Goal: Task Accomplishment & Management: Manage account settings

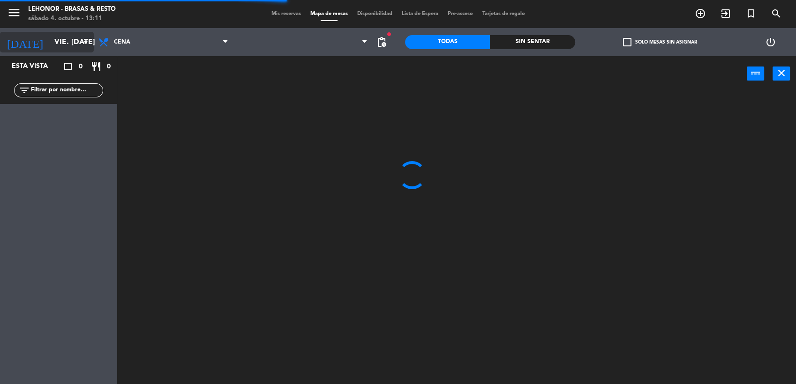
click at [80, 39] on icon "arrow_drop_down" at bounding box center [85, 42] width 11 height 11
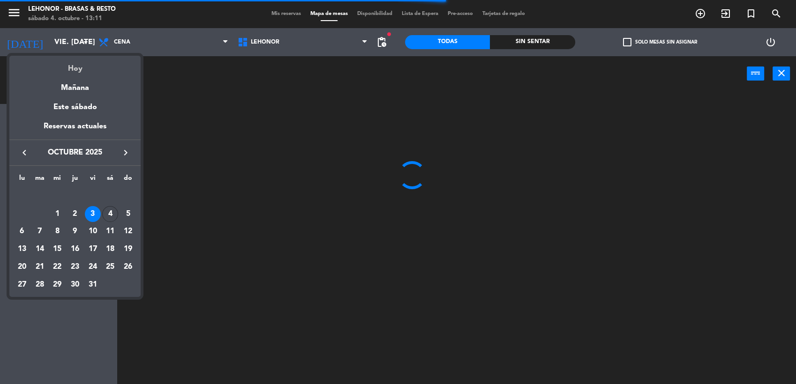
click at [68, 66] on div "Hoy" at bounding box center [74, 65] width 131 height 19
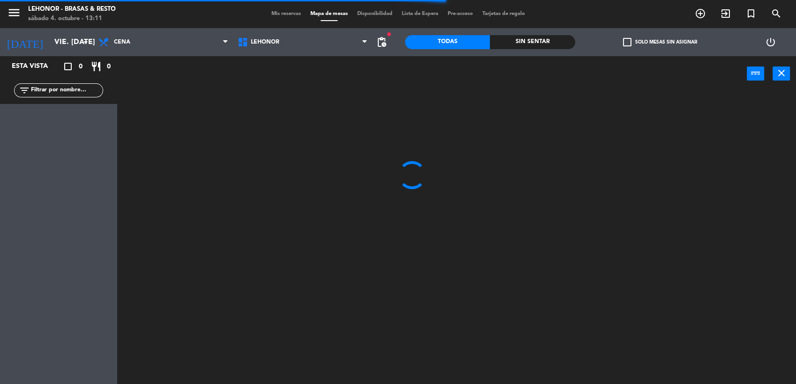
type input "sáb. [DATE]"
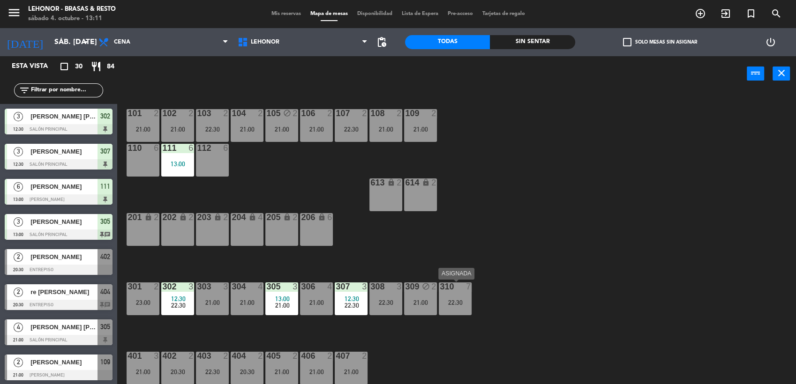
click at [456, 309] on div "310 7 22:30" at bounding box center [455, 299] width 33 height 33
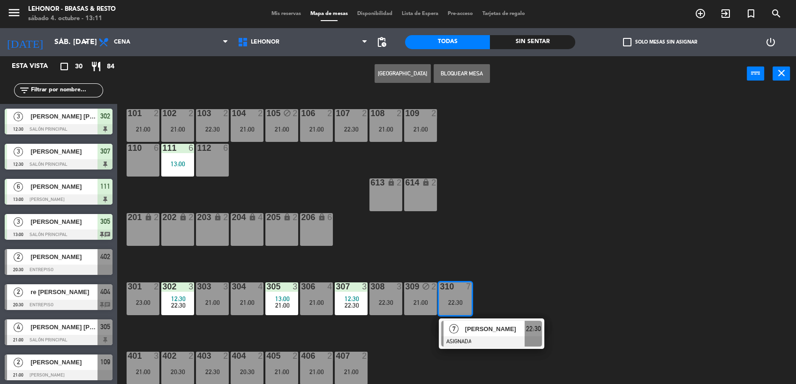
click at [544, 238] on div "101 2 21:00 102 2 21:00 103 2 22:30 104 2 21:00 105 block 2 21:00 106 2 21:00 1…" at bounding box center [460, 239] width 670 height 293
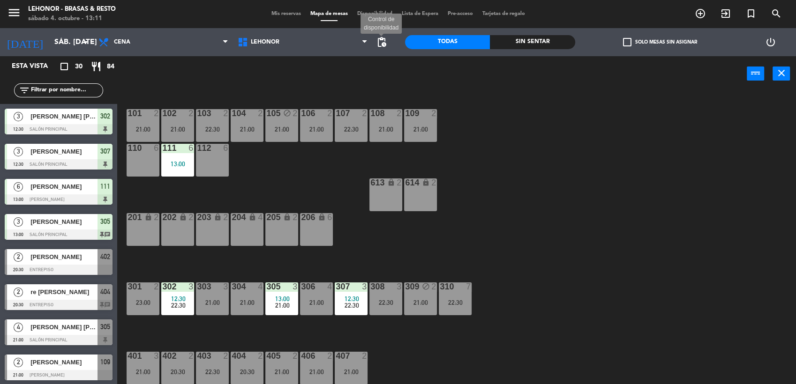
click at [384, 42] on span "pending_actions" at bounding box center [381, 42] width 11 height 11
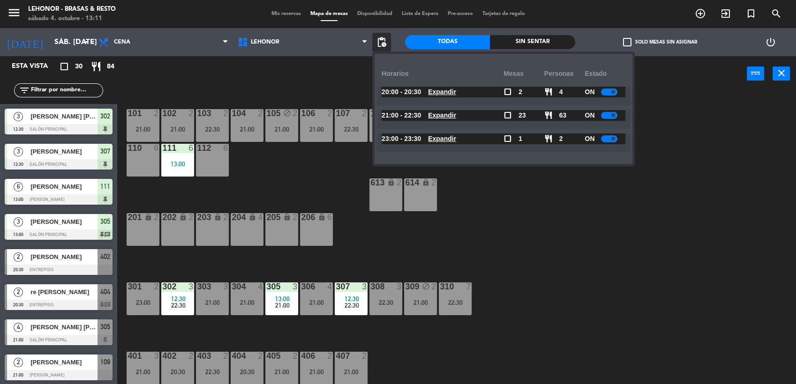
click at [441, 112] on u "Expandir" at bounding box center [442, 115] width 28 height 7
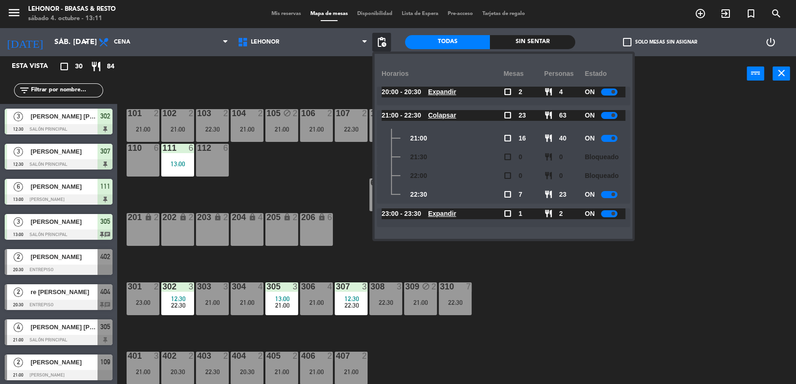
click at [608, 138] on div at bounding box center [609, 138] width 16 height 7
click at [684, 149] on div "101 2 21:00 102 2 21:00 103 2 22:30 104 2 21:00 105 block 2 21:00 106 2 21:00 1…" at bounding box center [460, 239] width 670 height 293
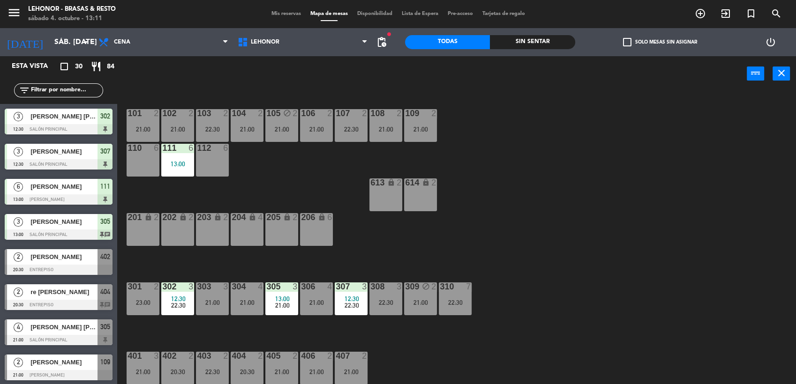
click at [134, 293] on div "301 2 23:00" at bounding box center [143, 299] width 33 height 33
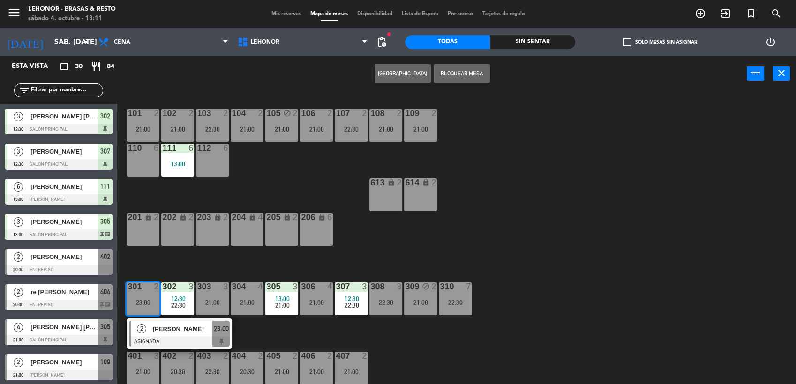
click at [398, 251] on div "101 2 21:00 102 2 21:00 103 2 22:30 104 2 21:00 105 block 2 21:00 106 2 21:00 1…" at bounding box center [460, 239] width 670 height 293
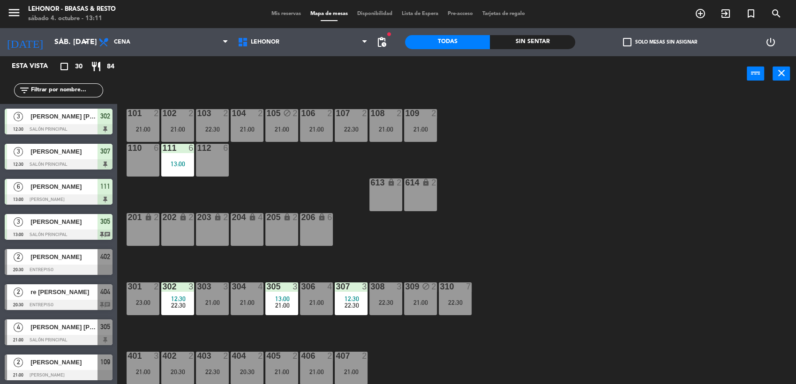
click at [363, 298] on div "12:30" at bounding box center [351, 299] width 33 height 7
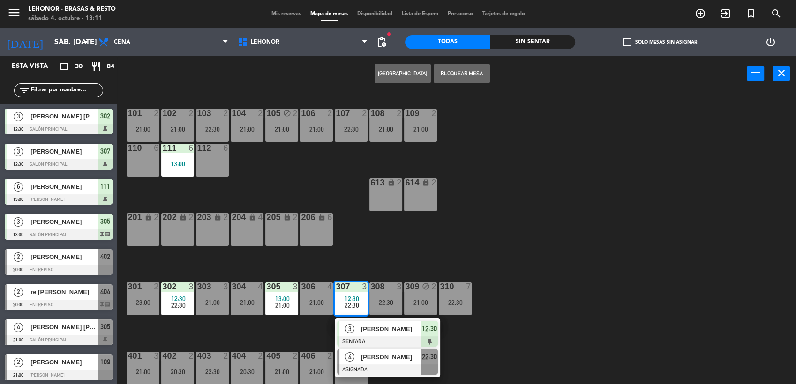
click at [375, 365] on div at bounding box center [387, 370] width 101 height 10
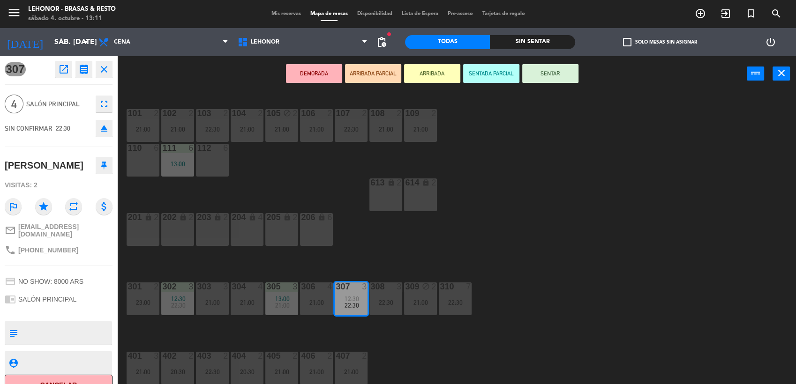
click at [153, 298] on div "301 2 23:00" at bounding box center [143, 299] width 33 height 33
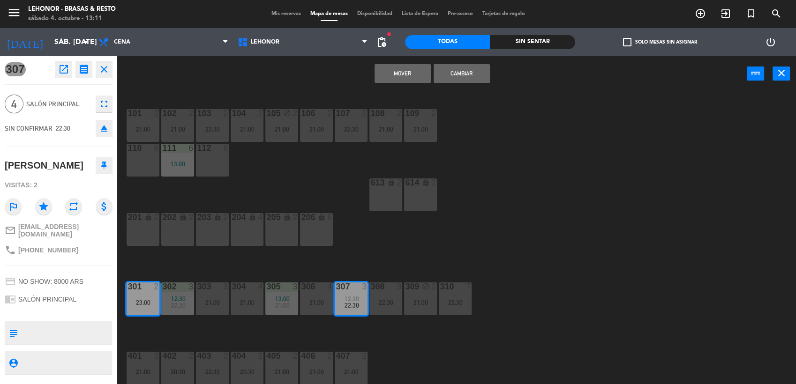
click at [461, 82] on button "Cambiar" at bounding box center [461, 73] width 56 height 19
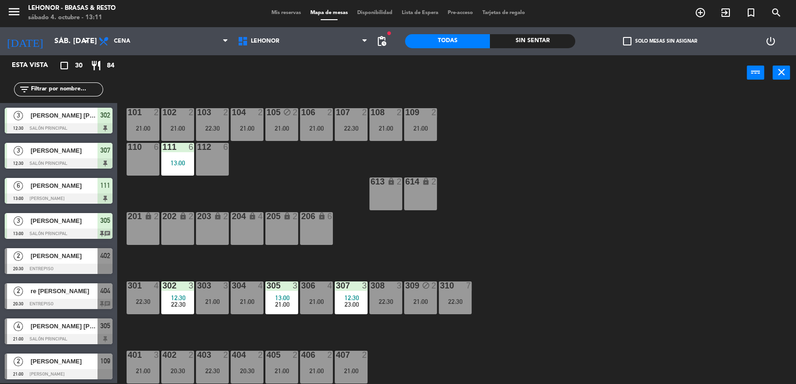
scroll to position [92, 0]
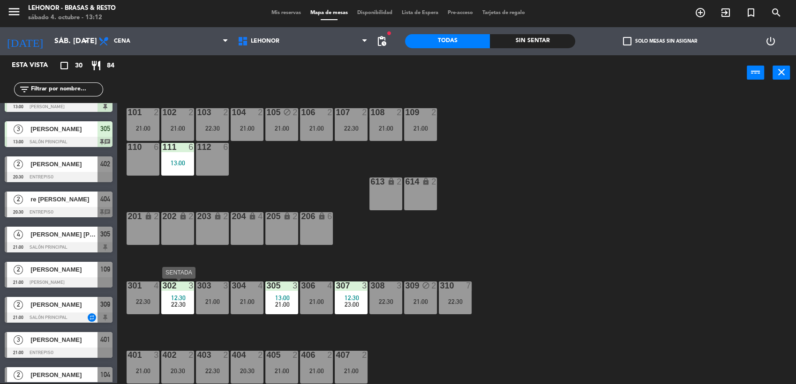
click at [184, 303] on span "22:30" at bounding box center [178, 304] width 15 height 7
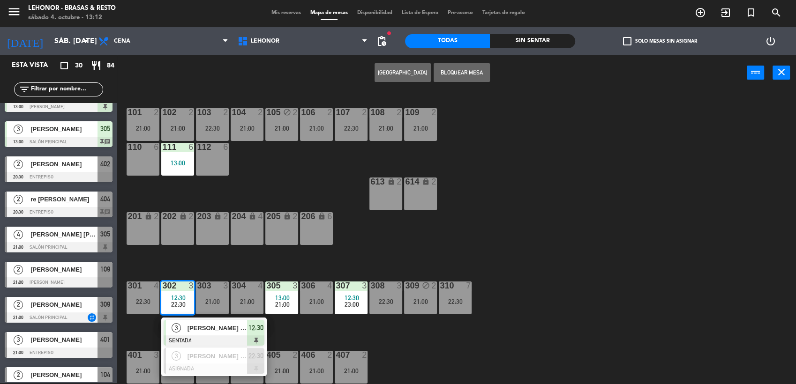
click at [334, 269] on div "101 2 21:00 102 2 21:00 103 2 22:30 104 2 21:00 105 block 2 21:00 106 2 21:00 1…" at bounding box center [460, 238] width 670 height 293
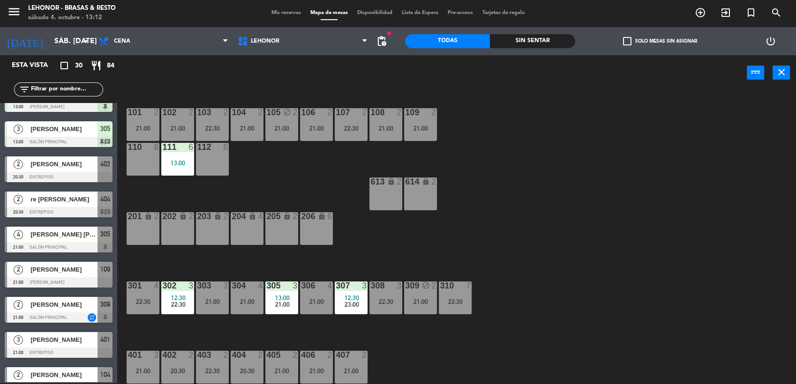
click at [419, 303] on div "21:00" at bounding box center [420, 301] width 33 height 7
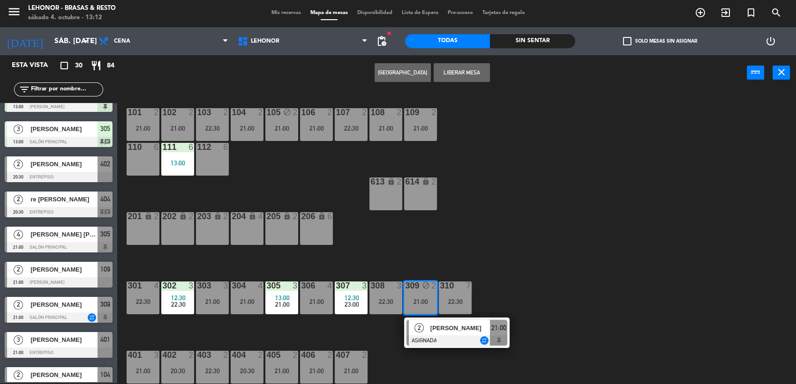
click at [482, 230] on div "101 2 21:00 102 2 21:00 103 2 22:30 104 2 21:00 105 block 2 21:00 106 2 21:00 1…" at bounding box center [460, 238] width 670 height 293
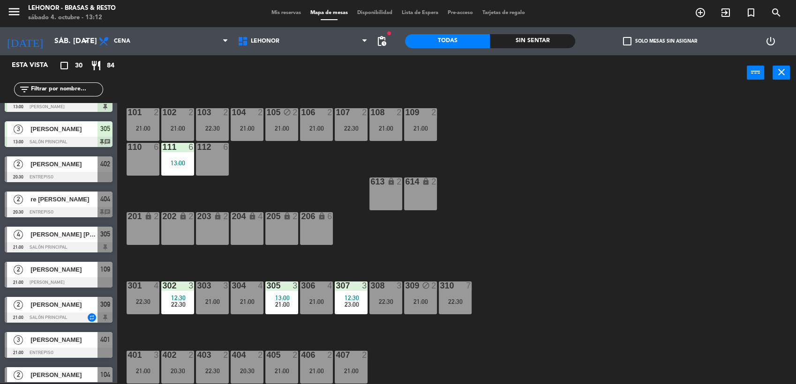
click at [284, 136] on div "105 block 2 21:00" at bounding box center [281, 124] width 33 height 33
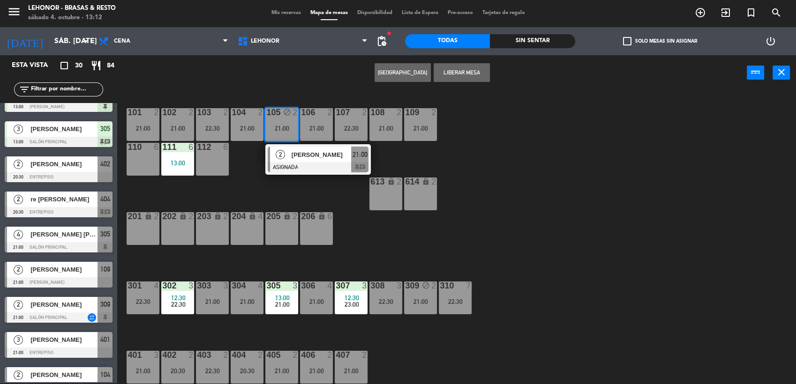
click at [294, 150] on span "[PERSON_NAME]" at bounding box center [321, 155] width 60 height 10
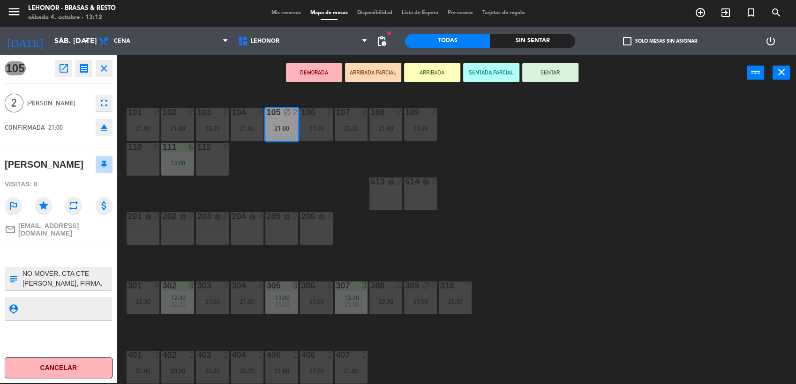
click at [510, 184] on div "101 2 21:00 102 2 21:00 103 2 22:30 104 2 21:00 105 block 2 21:00 106 2 21:00 1…" at bounding box center [460, 238] width 670 height 293
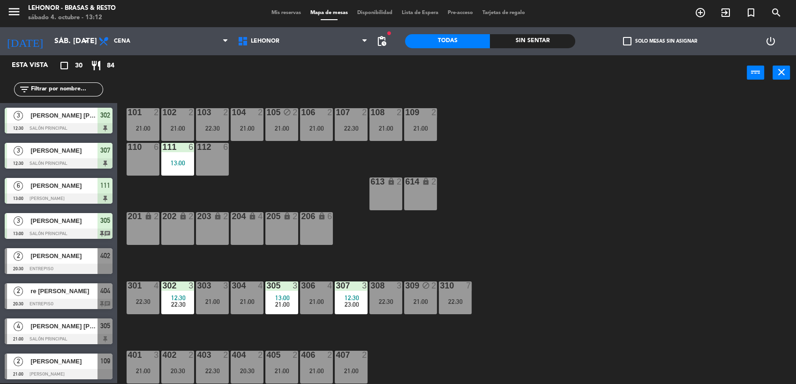
scroll to position [1, 0]
click at [312, 129] on div "21:00" at bounding box center [316, 128] width 33 height 7
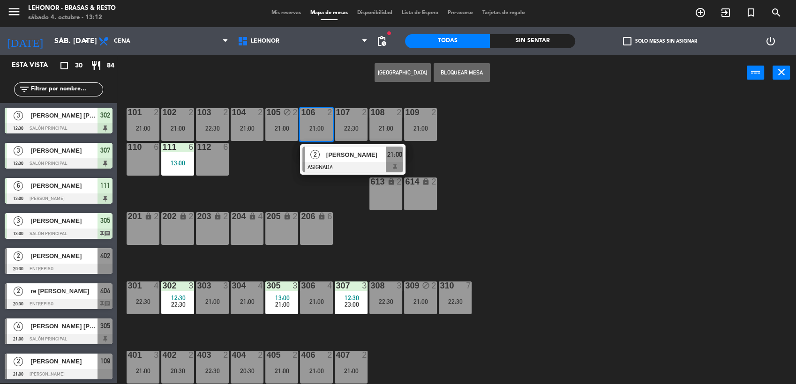
click at [461, 166] on div "101 2 21:00 102 2 21:00 103 2 22:30 104 2 21:00 105 block 2 21:00 106 2 21:00 2…" at bounding box center [460, 238] width 670 height 293
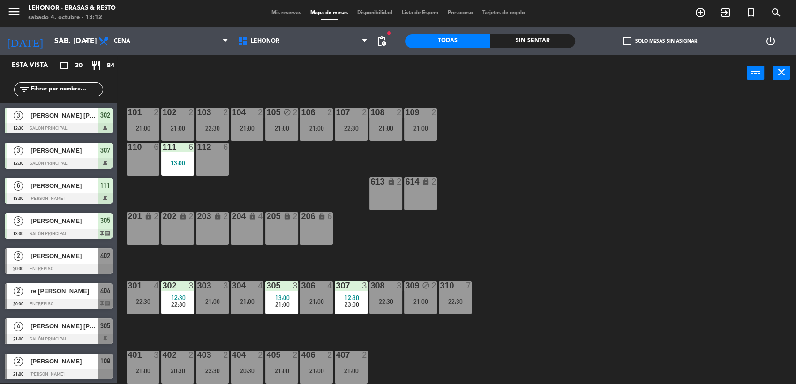
click at [347, 128] on div "22:30" at bounding box center [351, 128] width 33 height 7
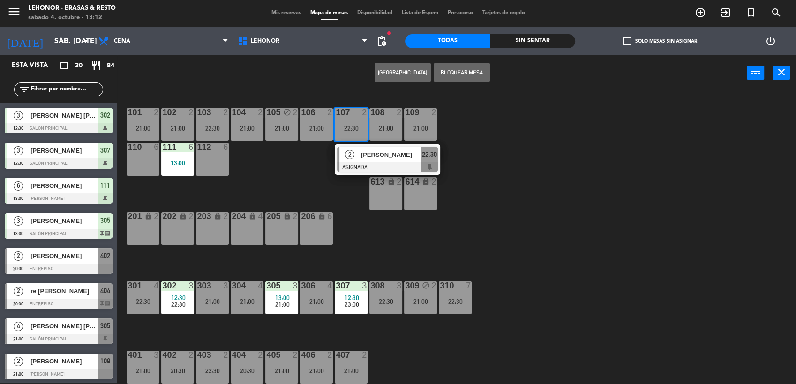
click at [148, 126] on div "21:00" at bounding box center [143, 128] width 33 height 7
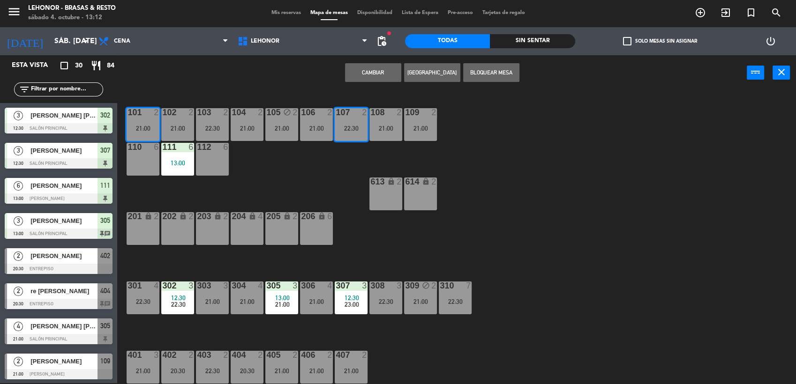
click at [376, 74] on button "Cambiar" at bounding box center [373, 72] width 56 height 19
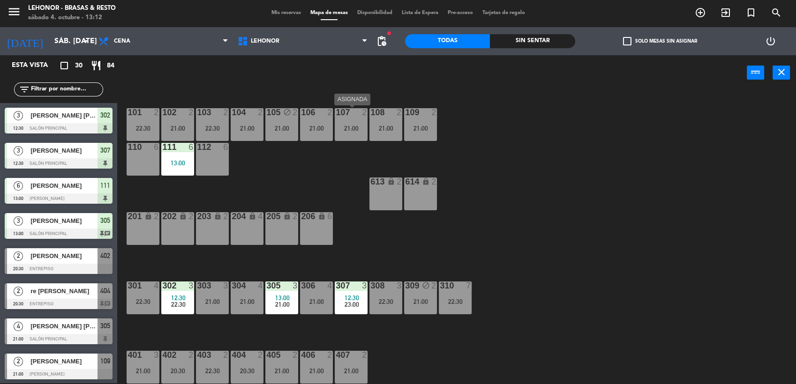
click at [355, 120] on div "107 2 21:00" at bounding box center [351, 124] width 33 height 33
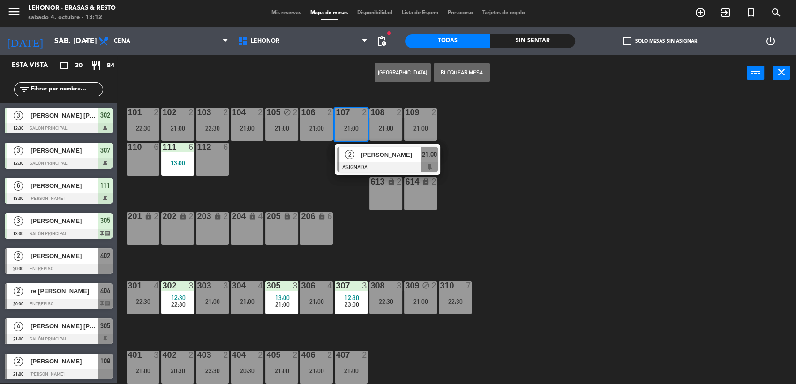
click at [533, 194] on div "101 2 22:30 102 2 21:00 103 2 22:30 104 2 21:00 105 block 2 21:00 106 2 21:00 1…" at bounding box center [460, 238] width 670 height 293
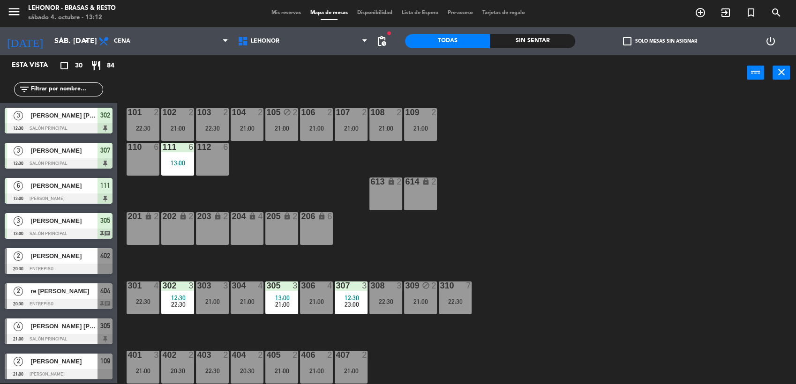
click at [207, 134] on div "103 2 22:30" at bounding box center [212, 124] width 33 height 33
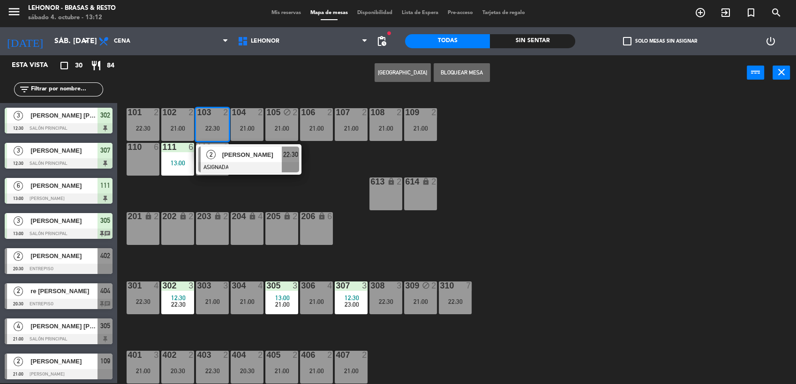
click at [290, 197] on div "101 2 22:30 102 2 21:00 103 2 22:30 2 [PERSON_NAME] 22:30 104 2 21:00 105 block…" at bounding box center [460, 238] width 670 height 293
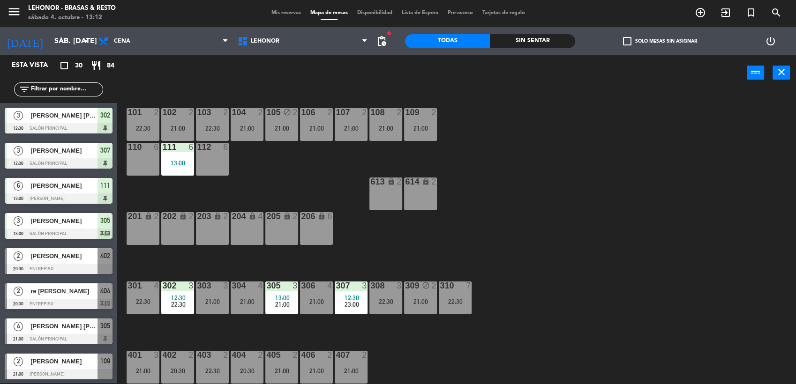
click at [184, 128] on div "21:00" at bounding box center [177, 128] width 33 height 7
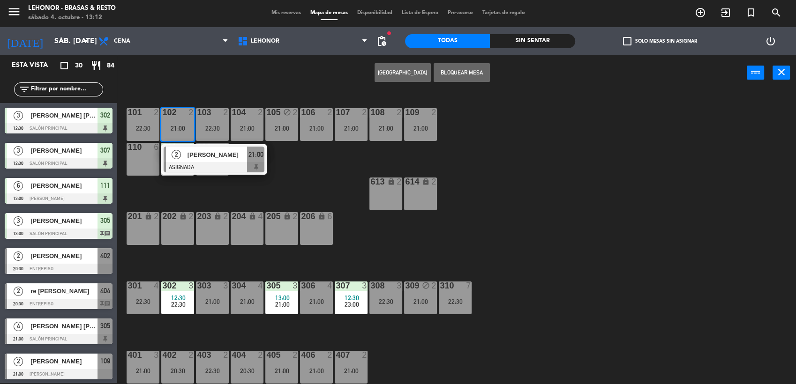
click at [202, 153] on span "[PERSON_NAME]" at bounding box center [217, 155] width 60 height 10
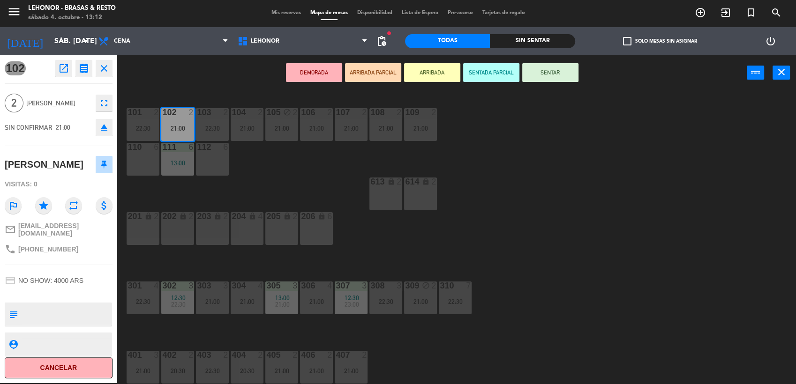
click at [251, 171] on div "101 2 22:30 102 2 21:00 103 2 22:30 104 2 21:00 105 block 2 21:00 106 2 21:00 1…" at bounding box center [460, 238] width 670 height 293
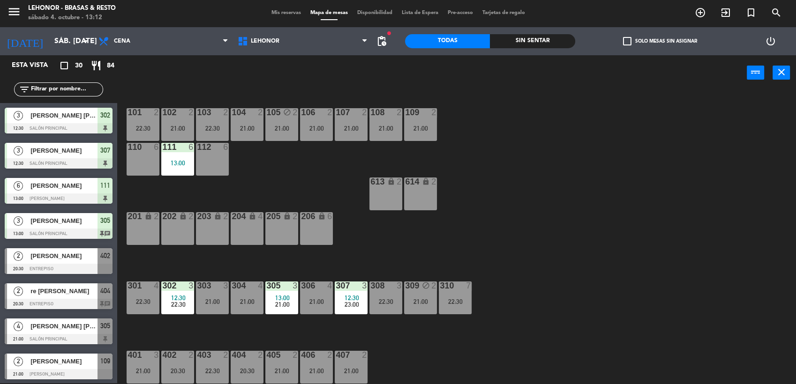
click at [317, 139] on div "106 2 21:00" at bounding box center [316, 124] width 33 height 33
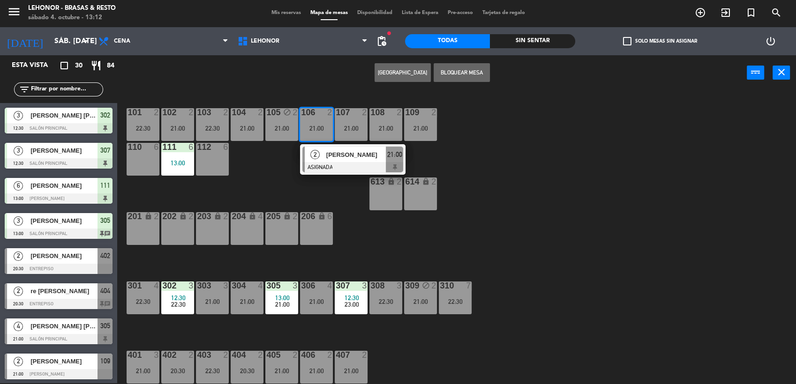
click at [334, 163] on div at bounding box center [352, 167] width 101 height 10
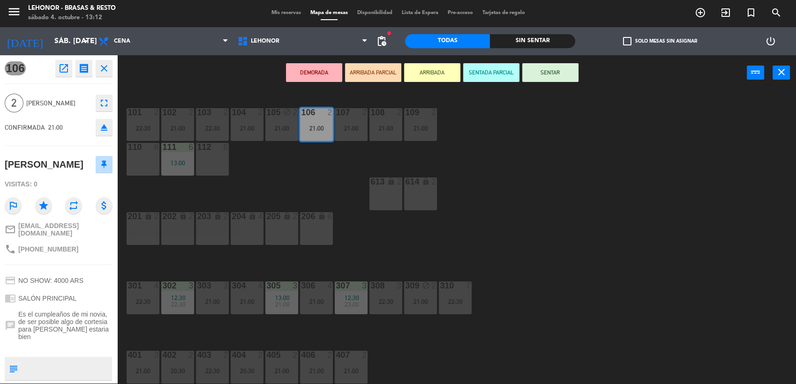
click at [327, 176] on div "101 2 22:30 102 2 21:00 103 2 22:30 104 2 21:00 105 block 2 21:00 106 2 21:00 1…" at bounding box center [460, 238] width 670 height 293
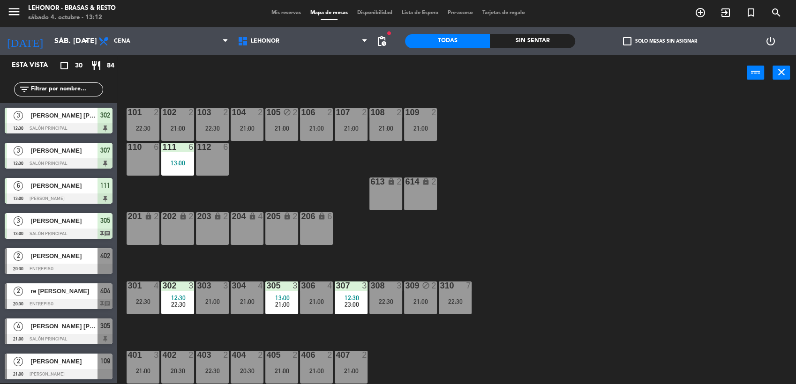
click at [348, 116] on div at bounding box center [350, 112] width 15 height 8
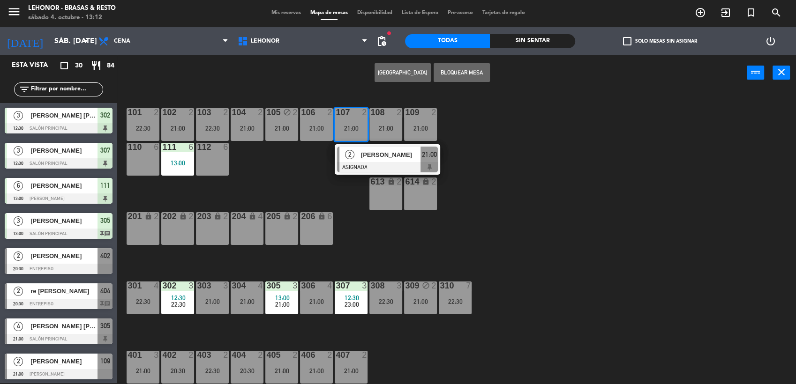
click at [359, 161] on div "2" at bounding box center [349, 154] width 20 height 15
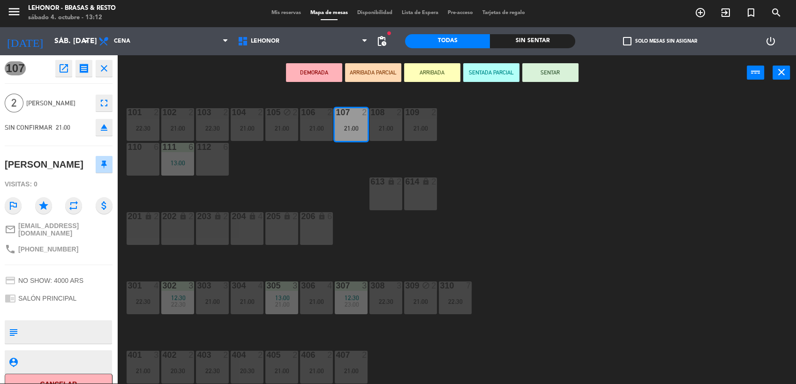
click at [172, 115] on div at bounding box center [177, 112] width 15 height 8
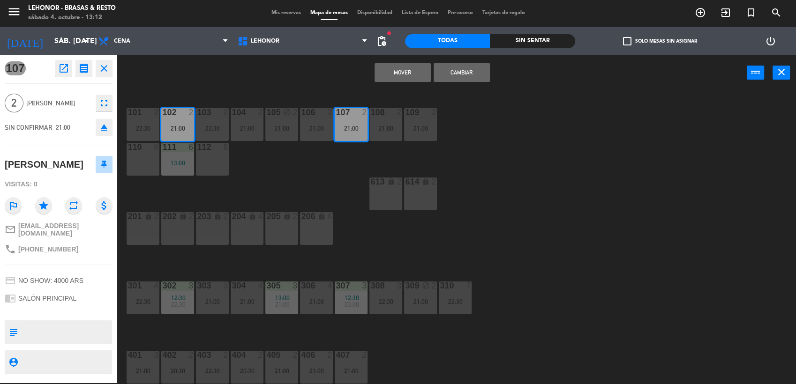
click at [470, 77] on button "Cambiar" at bounding box center [461, 72] width 56 height 19
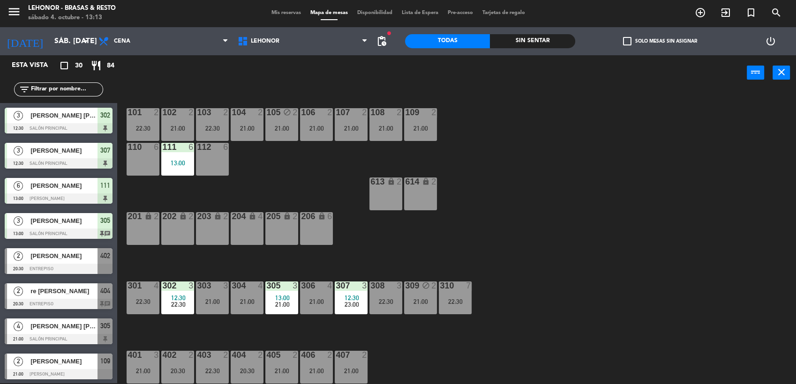
click at [370, 125] on div "21:00" at bounding box center [385, 128] width 33 height 7
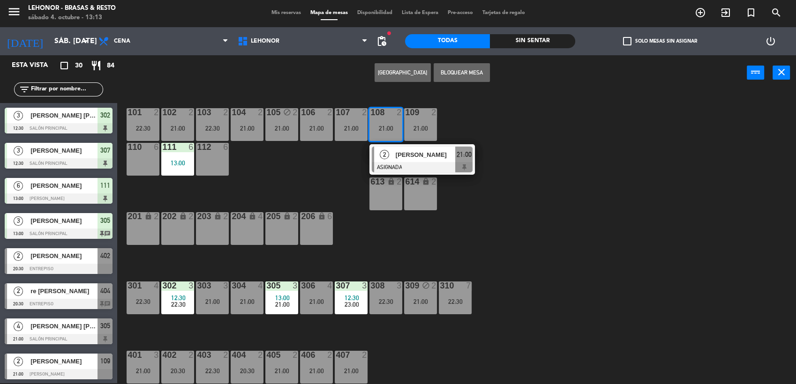
click at [401, 150] on span "[PERSON_NAME]" at bounding box center [425, 155] width 60 height 10
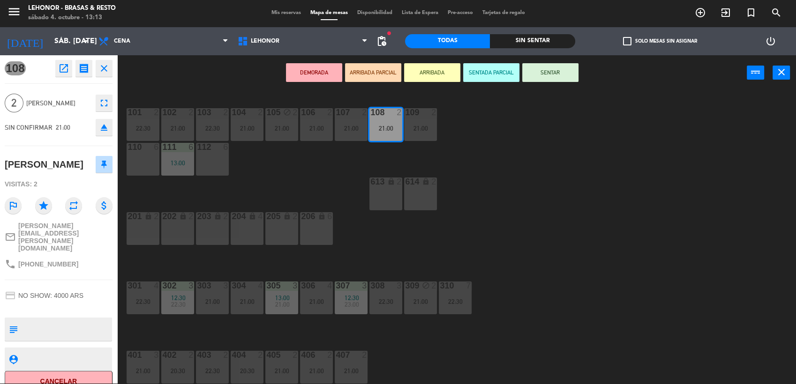
click at [458, 171] on div "101 2 22:30 102 2 21:00 103 2 22:30 104 2 21:00 105 block 2 21:00 106 2 21:00 1…" at bounding box center [460, 238] width 670 height 293
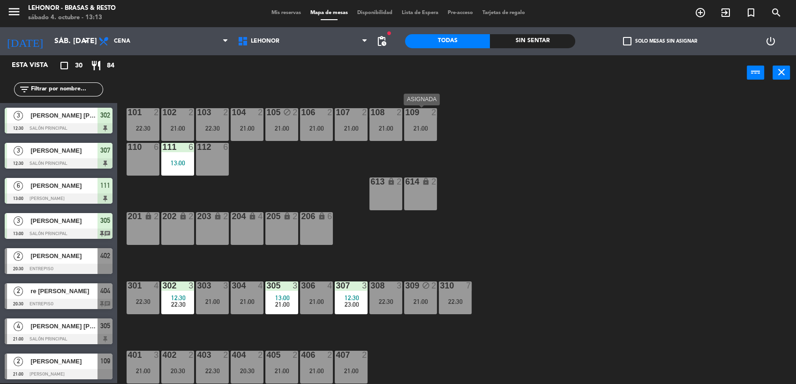
click at [426, 136] on div "109 2 21:00" at bounding box center [420, 124] width 33 height 33
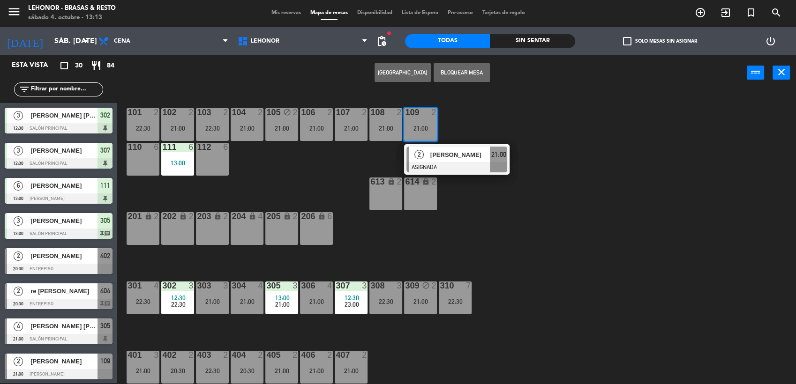
click at [433, 157] on span "[PERSON_NAME]" at bounding box center [460, 155] width 60 height 10
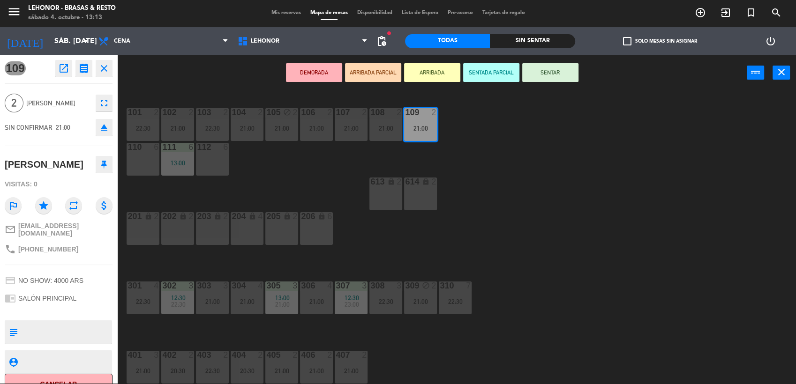
click at [462, 171] on div "101 2 22:30 102 2 21:00 103 2 22:30 104 2 21:00 105 block 2 21:00 106 2 21:00 1…" at bounding box center [460, 238] width 670 height 293
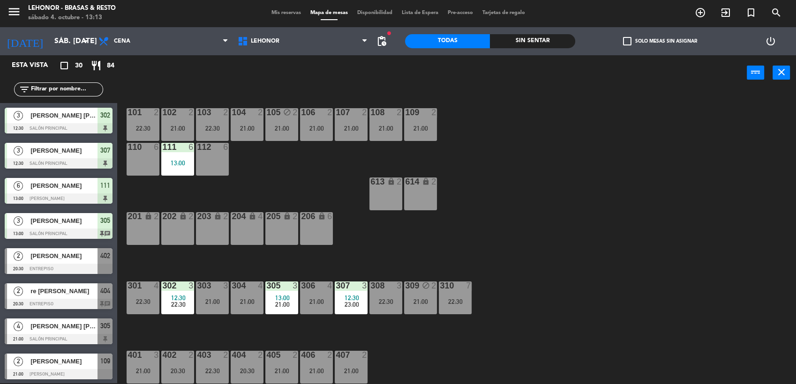
click at [308, 131] on div "21:00" at bounding box center [316, 128] width 33 height 7
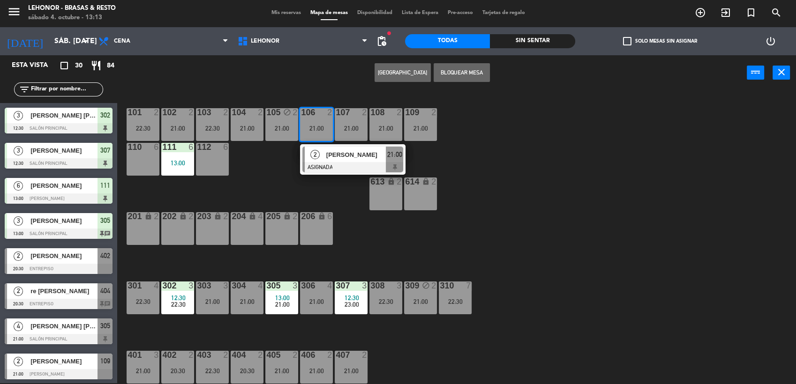
click at [328, 154] on span "[PERSON_NAME]" at bounding box center [356, 155] width 60 height 10
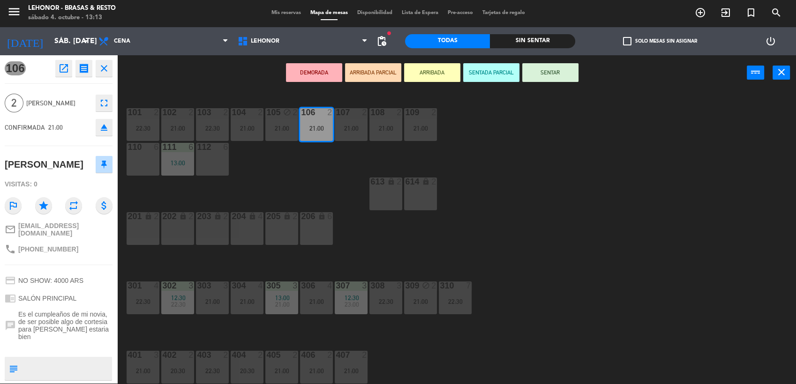
click at [278, 167] on div "101 2 22:30 102 2 21:00 103 2 22:30 104 2 21:00 105 block 2 21:00 106 2 21:00 1…" at bounding box center [460, 238] width 670 height 293
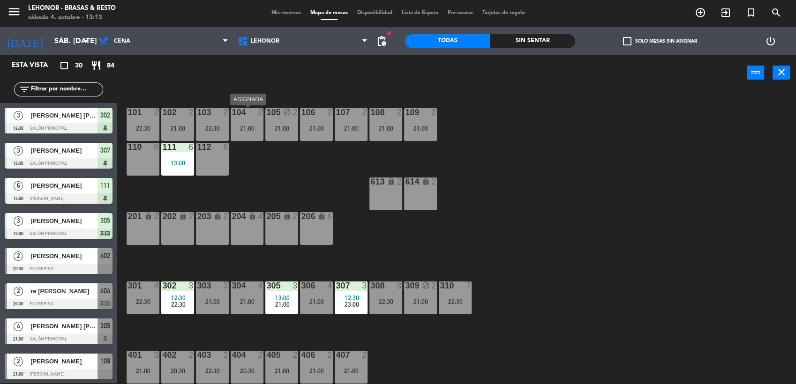
click at [248, 125] on div "21:00" at bounding box center [247, 128] width 33 height 7
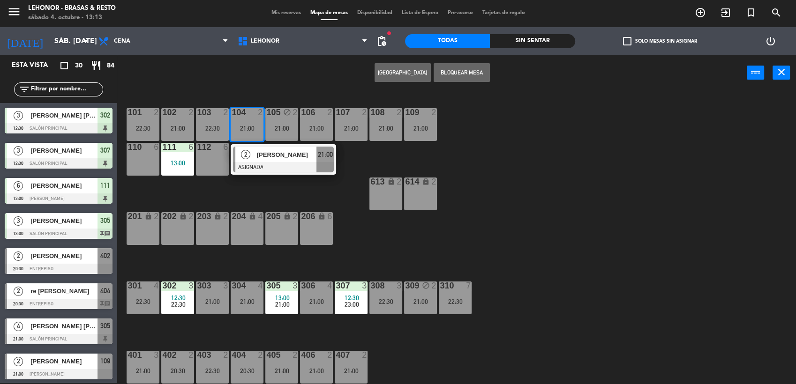
click at [273, 159] on div "[PERSON_NAME]" at bounding box center [286, 154] width 61 height 15
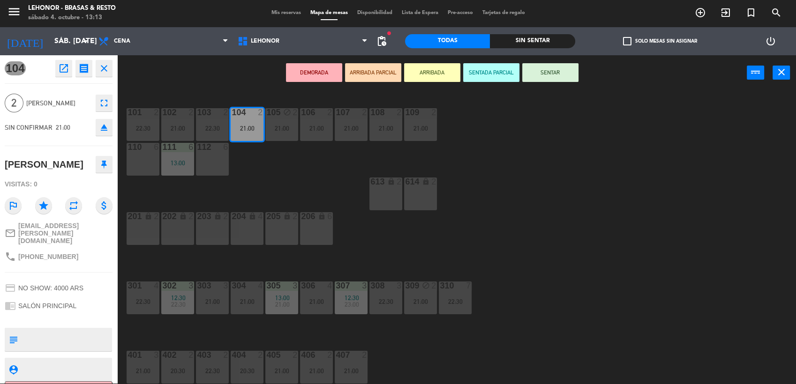
click at [282, 176] on div "101 2 22:30 102 2 21:00 103 2 22:30 104 2 21:00 105 block 2 21:00 106 2 21:00 1…" at bounding box center [460, 238] width 670 height 293
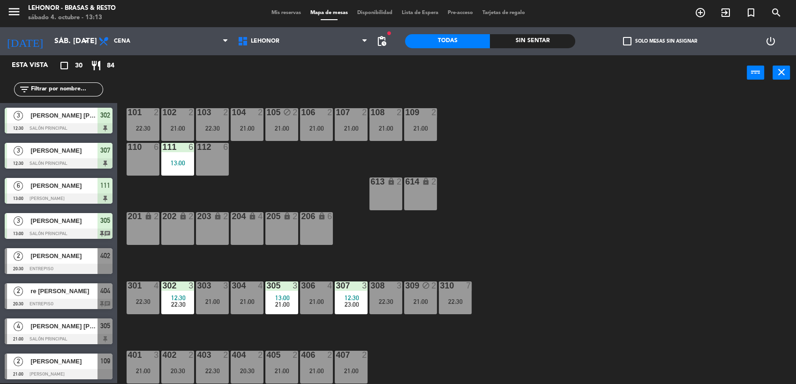
click at [179, 119] on div "102 2 21:00" at bounding box center [177, 124] width 33 height 33
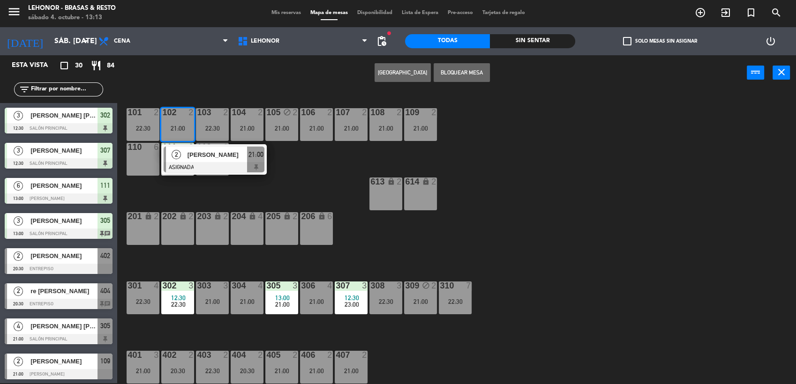
click at [206, 150] on span "[PERSON_NAME]" at bounding box center [217, 155] width 60 height 10
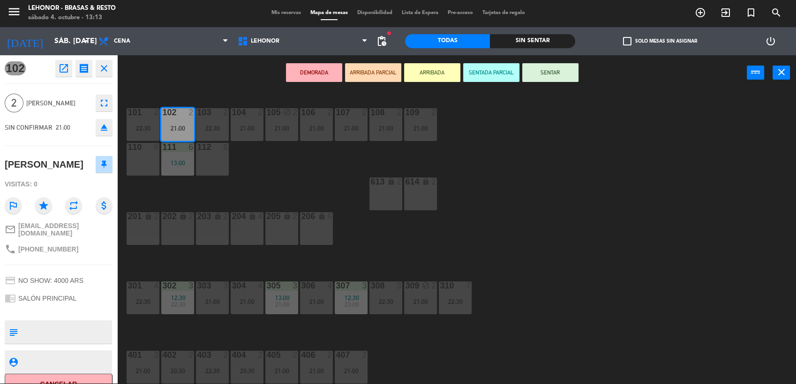
click at [67, 69] on icon "open_in_new" at bounding box center [63, 68] width 11 height 11
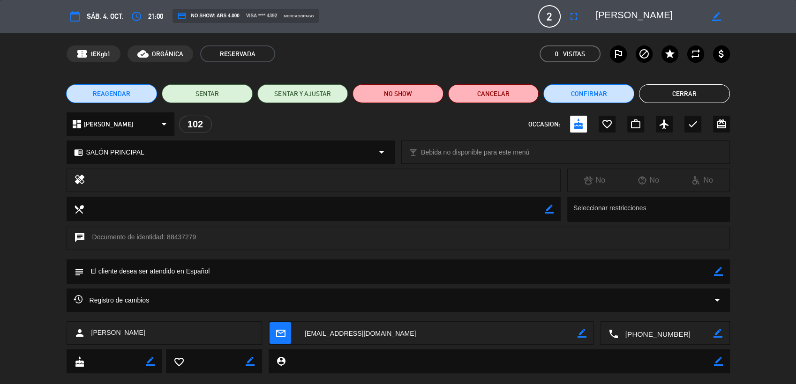
click at [710, 306] on div "Registro de cambios arrow_drop_down" at bounding box center [398, 300] width 663 height 23
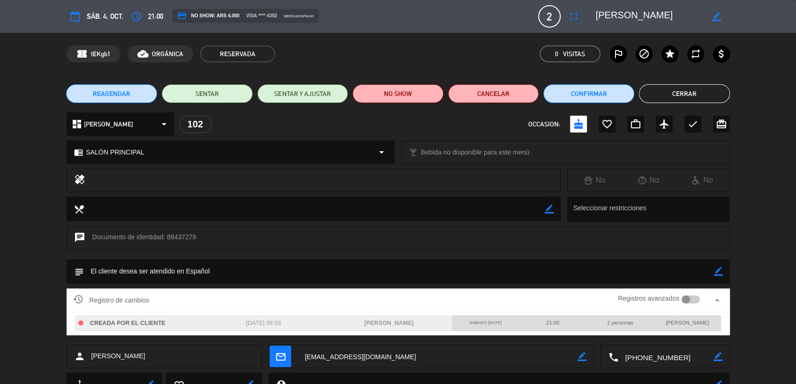
click at [687, 97] on button "Cerrar" at bounding box center [684, 93] width 91 height 19
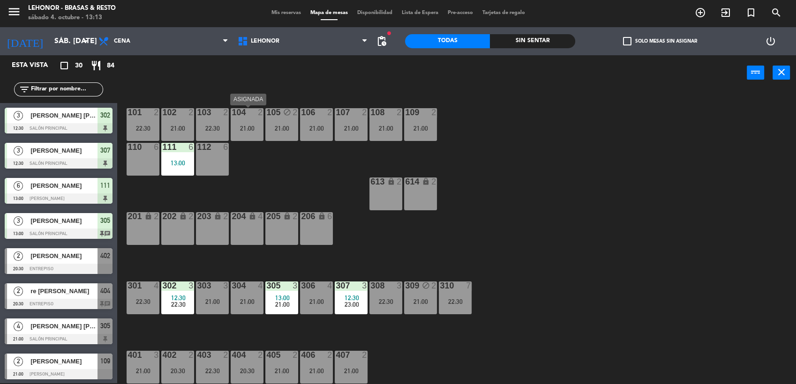
click at [249, 125] on div "21:00" at bounding box center [247, 128] width 33 height 7
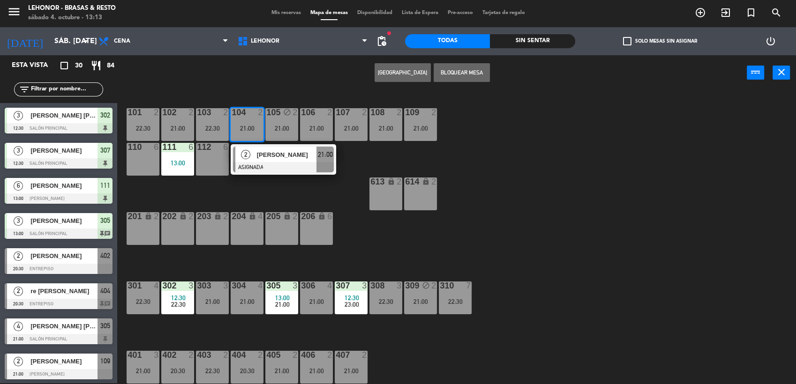
click at [262, 158] on span "[PERSON_NAME]" at bounding box center [287, 155] width 60 height 10
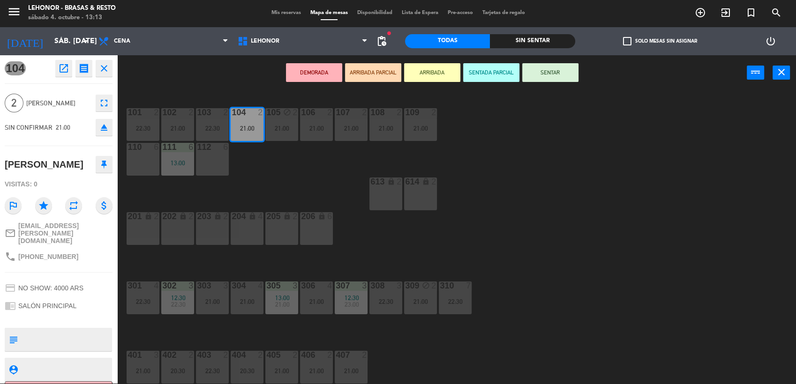
click at [61, 67] on icon "open_in_new" at bounding box center [63, 68] width 11 height 11
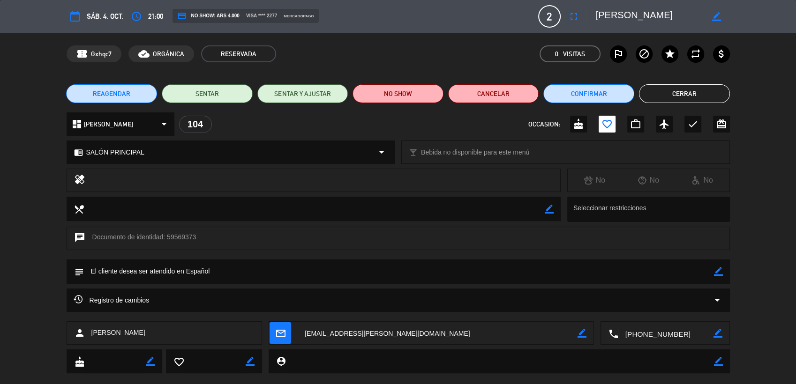
click at [703, 296] on div "Registro de cambios arrow_drop_down" at bounding box center [398, 300] width 649 height 11
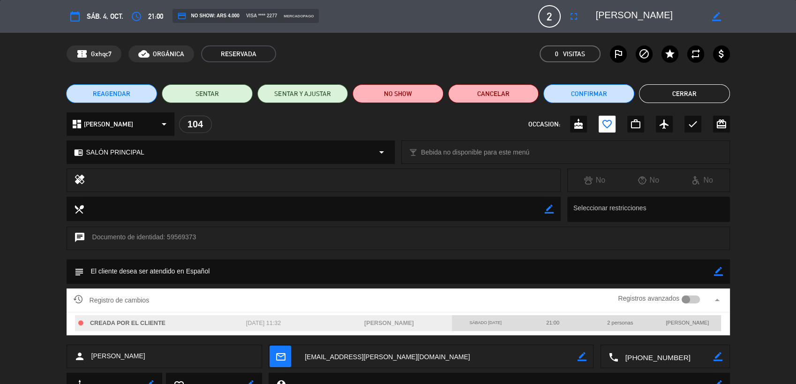
click at [687, 98] on button "Cerrar" at bounding box center [684, 93] width 91 height 19
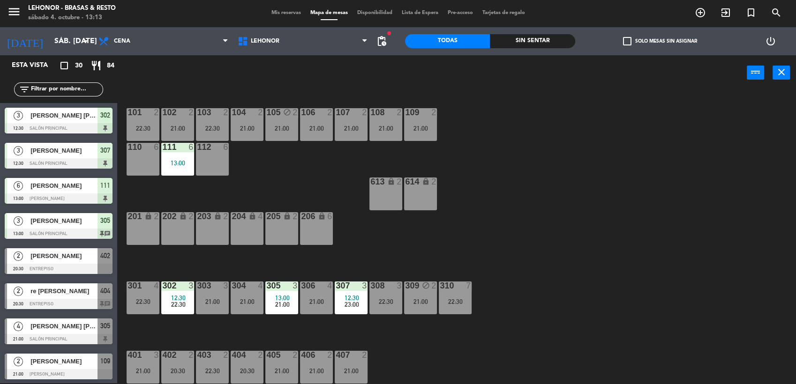
click at [514, 192] on div "101 2 22:30 102 2 21:00 103 2 22:30 104 2 21:00 105 block 2 21:00 106 2 21:00 1…" at bounding box center [460, 238] width 670 height 293
click at [424, 126] on div "21:00" at bounding box center [420, 128] width 33 height 7
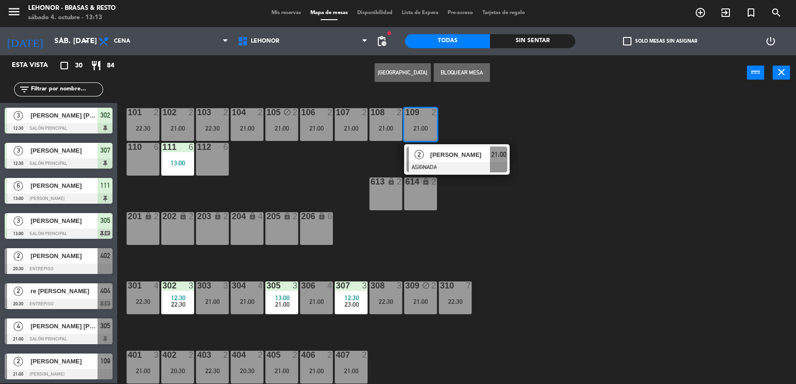
click at [515, 128] on div "101 2 22:30 102 2 21:00 103 2 22:30 104 2 21:00 105 block 2 21:00 106 2 21:00 1…" at bounding box center [460, 238] width 670 height 293
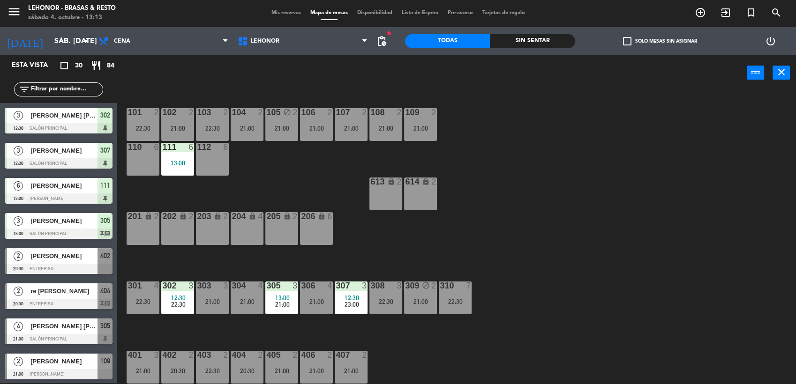
click at [415, 131] on div "21:00" at bounding box center [420, 128] width 33 height 7
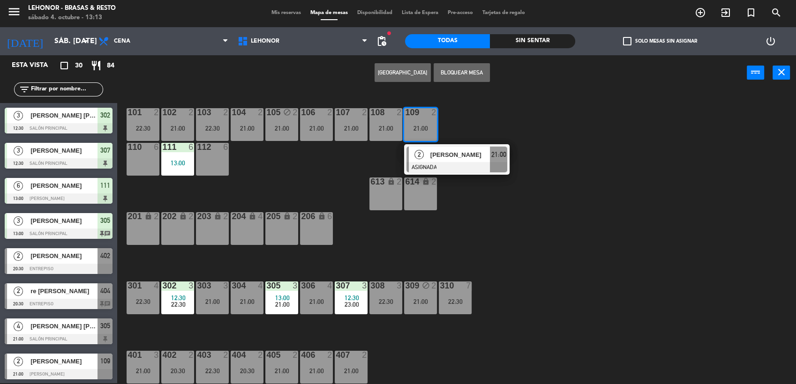
click at [436, 151] on span "[PERSON_NAME]" at bounding box center [460, 155] width 60 height 10
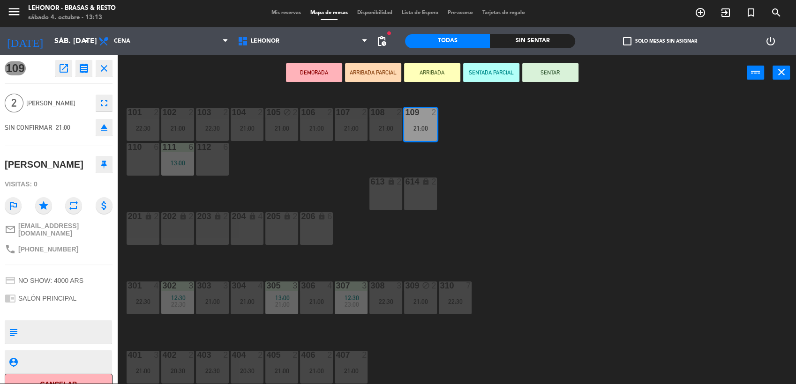
click at [529, 134] on div "101 2 22:30 102 2 21:00 103 2 22:30 104 2 21:00 105 block 2 21:00 106 2 21:00 1…" at bounding box center [460, 238] width 670 height 293
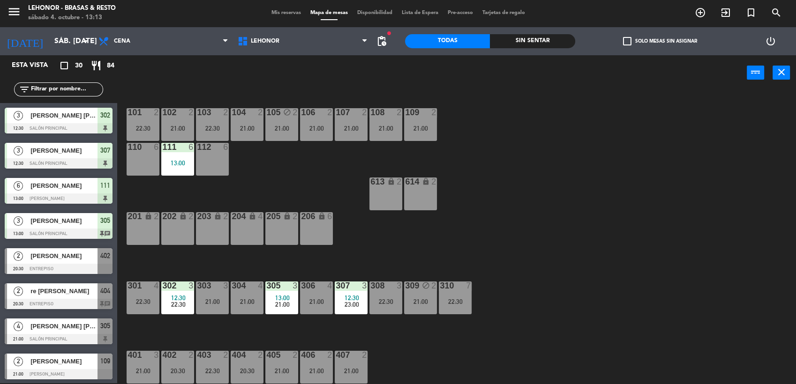
click at [285, 13] on span "Mis reservas" at bounding box center [286, 12] width 39 height 5
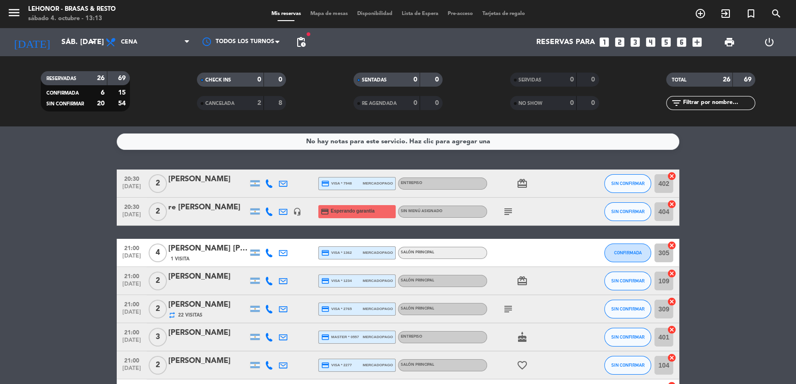
click at [510, 210] on icon "subject" at bounding box center [507, 211] width 11 height 11
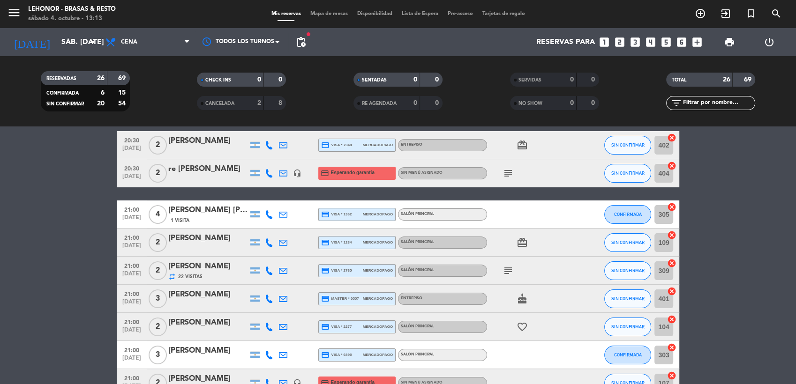
scroll to position [43, 0]
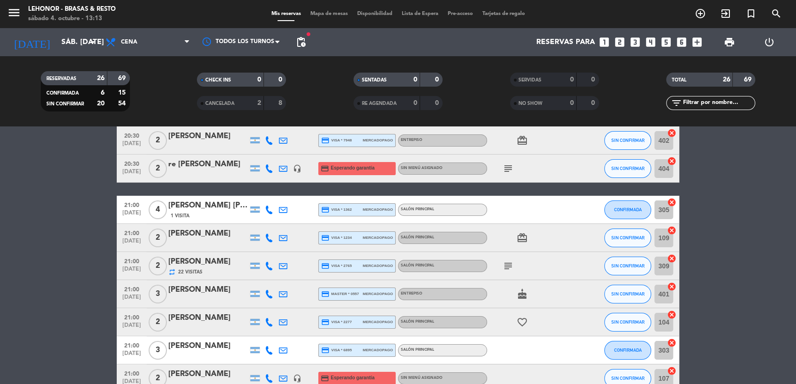
click at [502, 265] on icon "subject" at bounding box center [507, 266] width 11 height 11
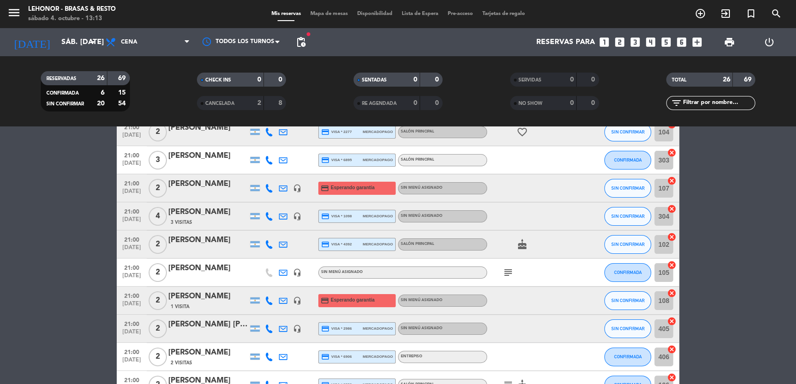
scroll to position [234, 0]
click at [507, 270] on icon "subject" at bounding box center [507, 271] width 11 height 11
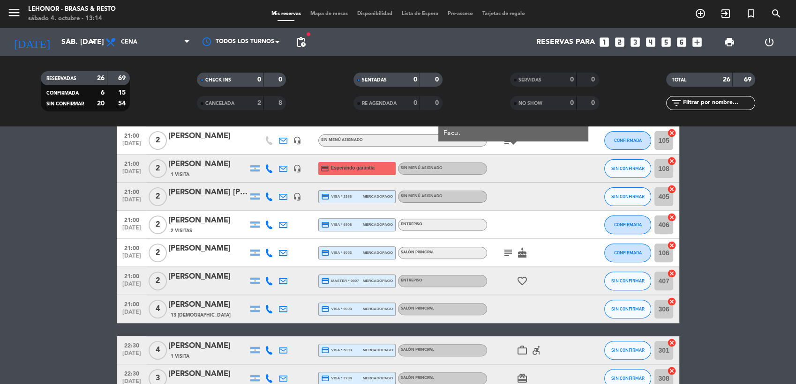
scroll to position [370, 0]
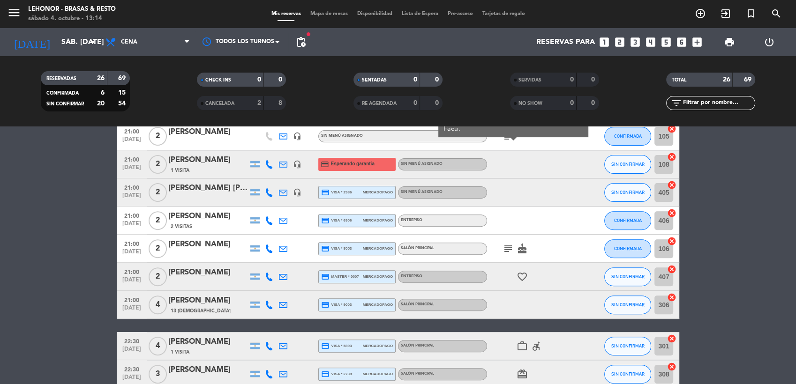
click at [509, 246] on icon "subject" at bounding box center [507, 248] width 11 height 11
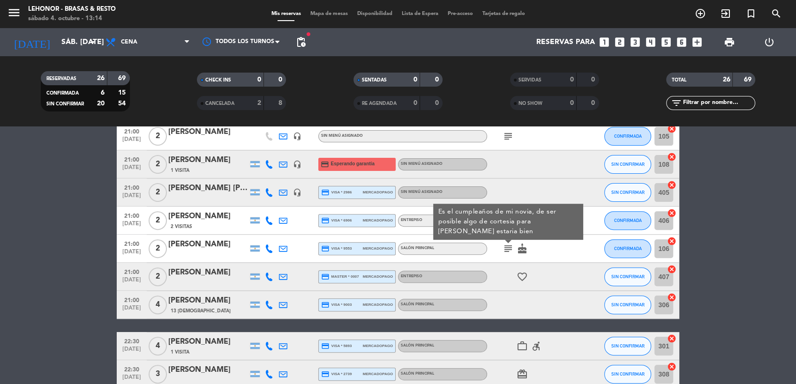
click at [509, 246] on icon "subject" at bounding box center [507, 248] width 11 height 11
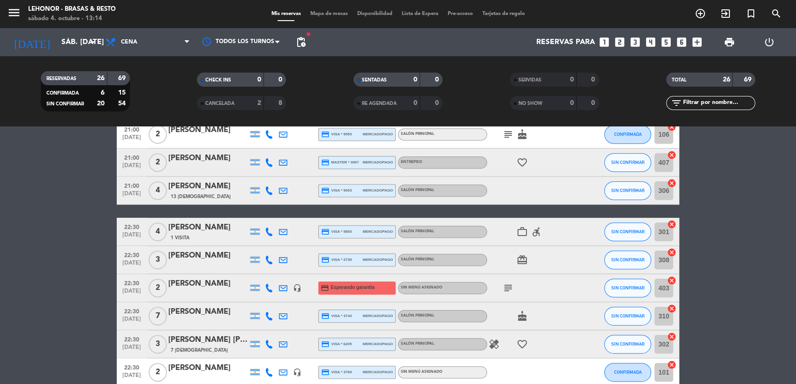
scroll to position [484, 0]
click at [533, 235] on icon "accessible_forward" at bounding box center [535, 231] width 11 height 11
click at [525, 234] on icon "work_outline" at bounding box center [521, 231] width 11 height 11
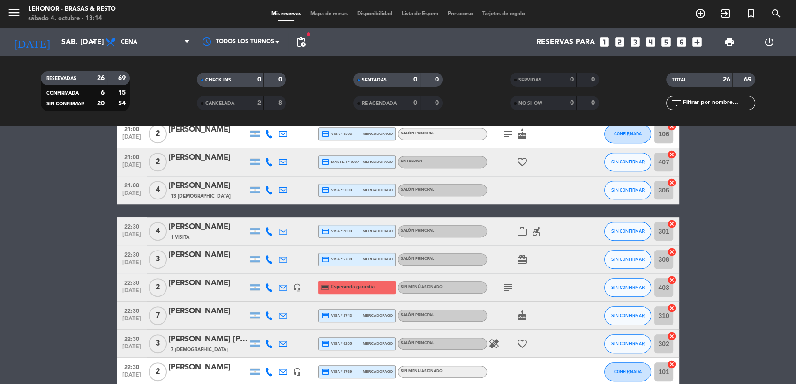
click at [509, 290] on icon "subject" at bounding box center [507, 287] width 11 height 11
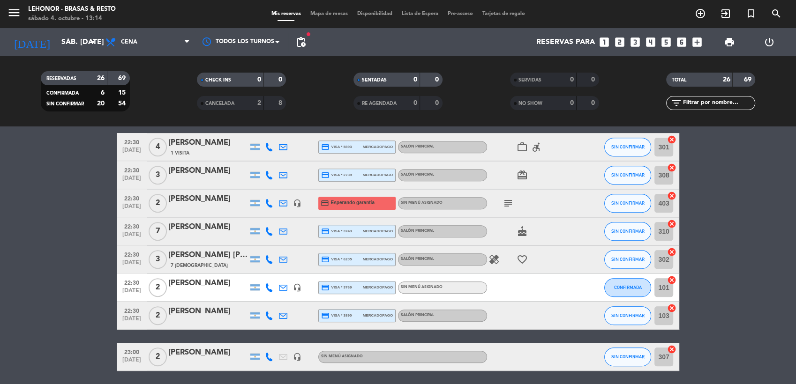
scroll to position [570, 0]
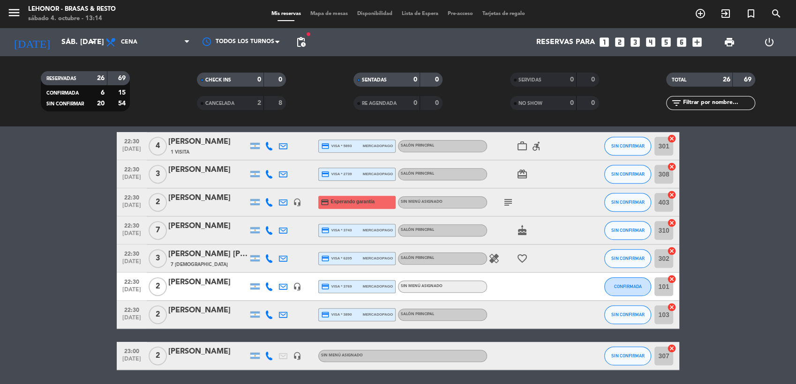
click at [494, 261] on icon "healing" at bounding box center [493, 258] width 11 height 11
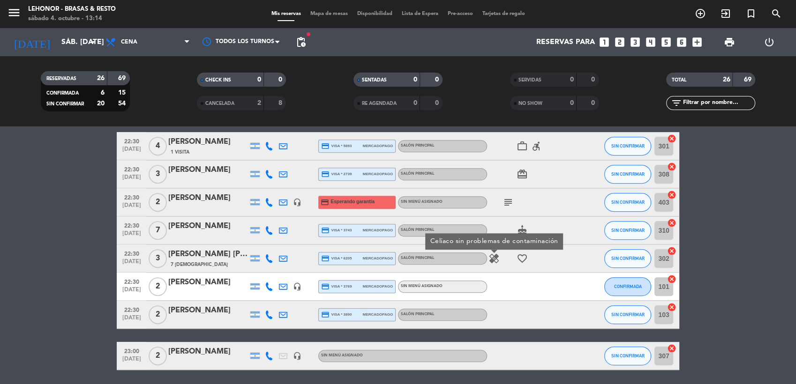
click at [494, 261] on icon "healing" at bounding box center [493, 258] width 11 height 11
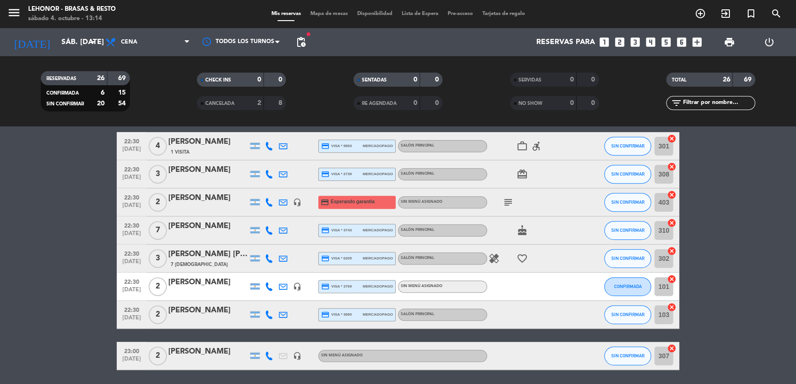
click at [335, 11] on span "Mapa de mesas" at bounding box center [328, 13] width 47 height 5
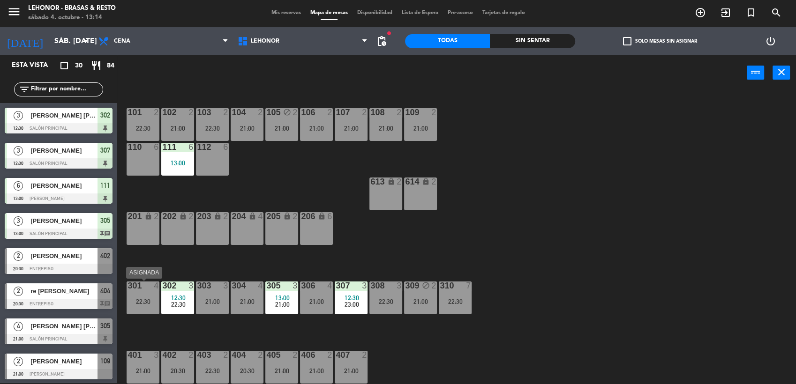
click at [146, 295] on div "301 4 22:30" at bounding box center [143, 298] width 33 height 33
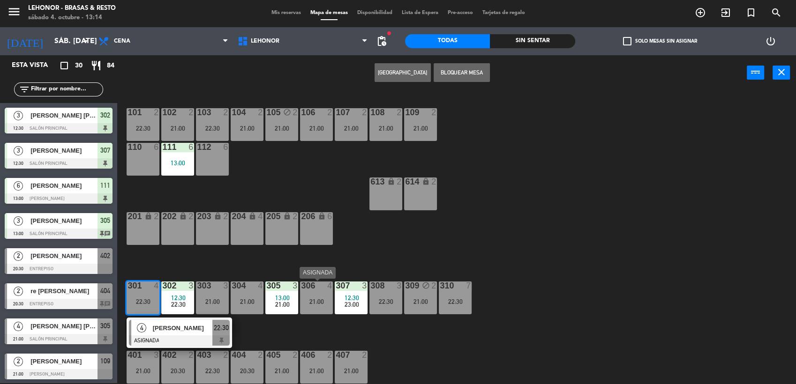
click at [316, 302] on div "21:00" at bounding box center [316, 301] width 33 height 7
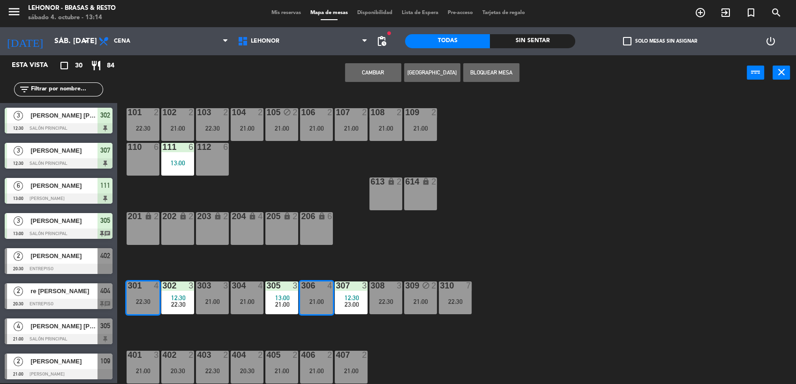
click at [384, 69] on button "Cambiar" at bounding box center [373, 72] width 56 height 19
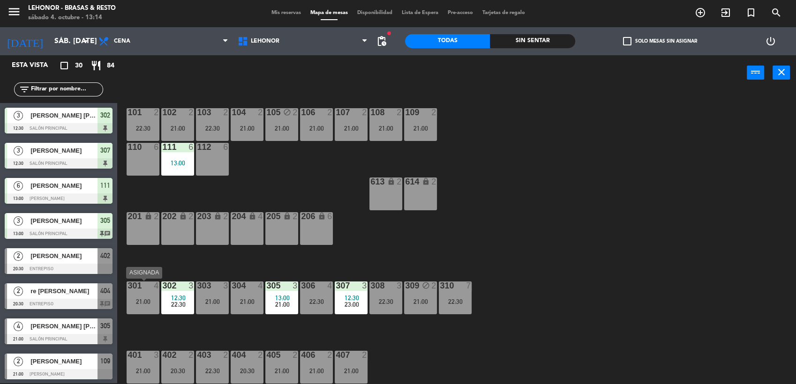
click at [134, 308] on div "301 4 21:00" at bounding box center [143, 298] width 33 height 33
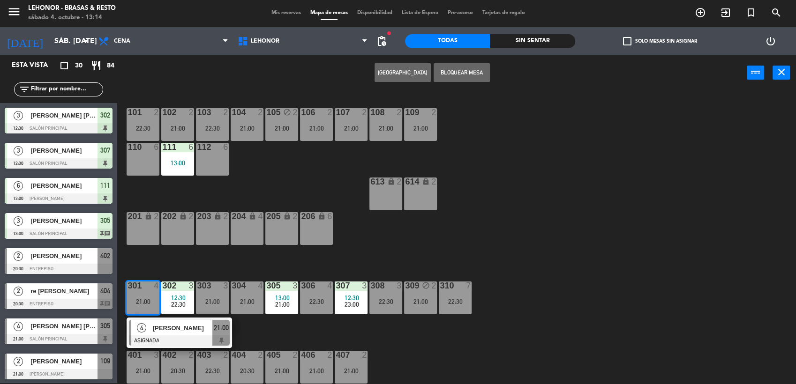
click at [201, 268] on div "101 2 22:30 102 2 21:00 103 2 22:30 104 2 21:00 105 block 2 21:00 106 2 21:00 1…" at bounding box center [460, 238] width 670 height 293
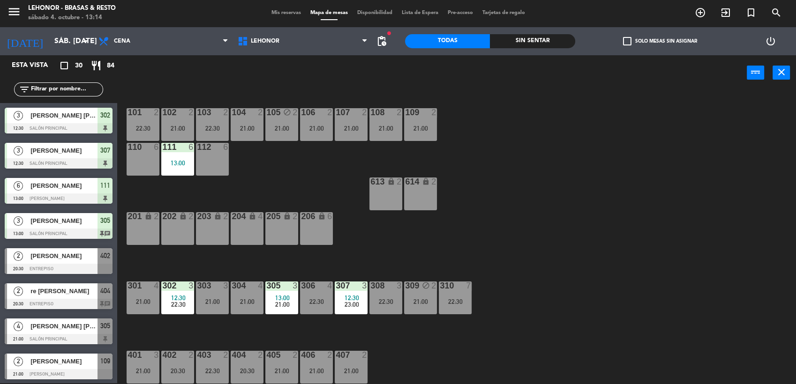
click at [176, 301] on span "22:30" at bounding box center [178, 304] width 15 height 7
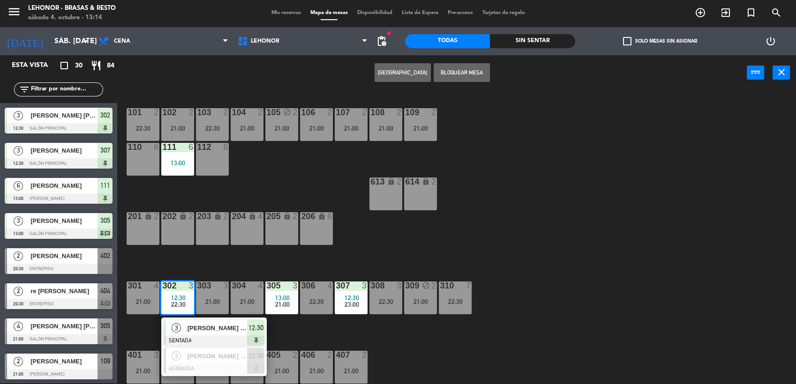
click at [247, 261] on div "101 2 22:30 102 2 21:00 103 2 22:30 104 2 21:00 105 block 2 21:00 106 2 21:00 1…" at bounding box center [460, 238] width 670 height 293
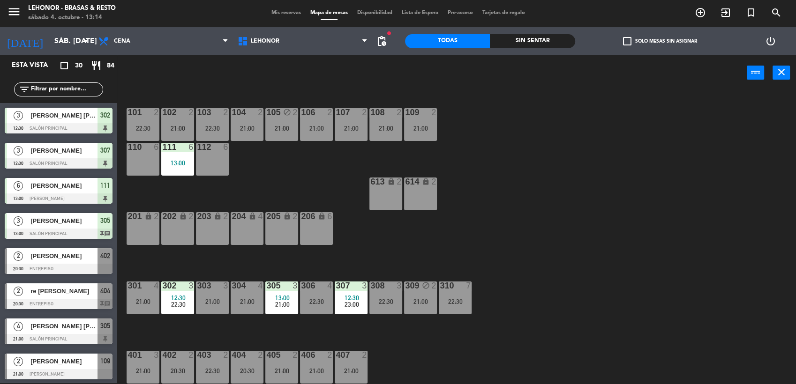
click at [215, 299] on div "21:00" at bounding box center [212, 301] width 33 height 7
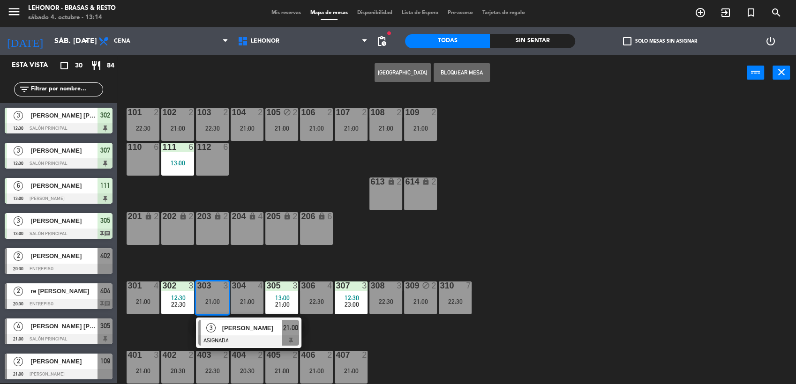
click at [148, 299] on div "21:00" at bounding box center [143, 301] width 33 height 7
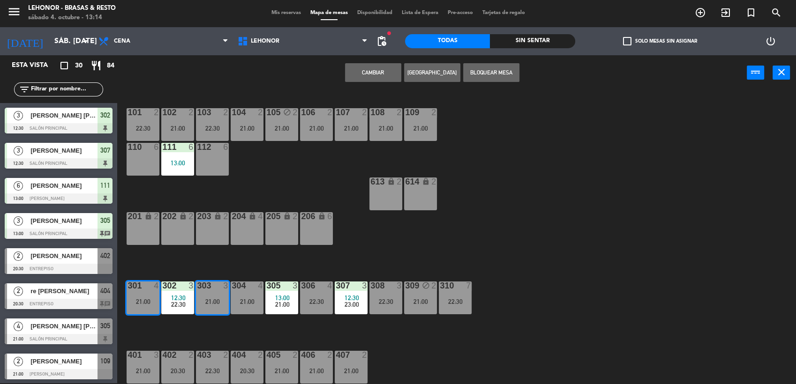
click at [380, 73] on button "Cambiar" at bounding box center [373, 72] width 56 height 19
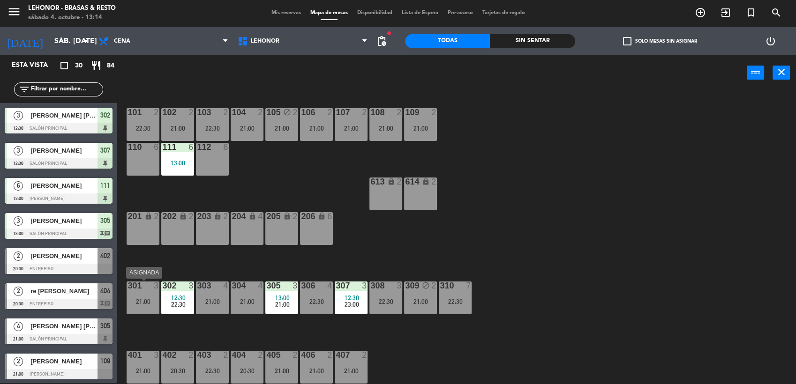
click at [143, 302] on div "21:00" at bounding box center [143, 301] width 33 height 7
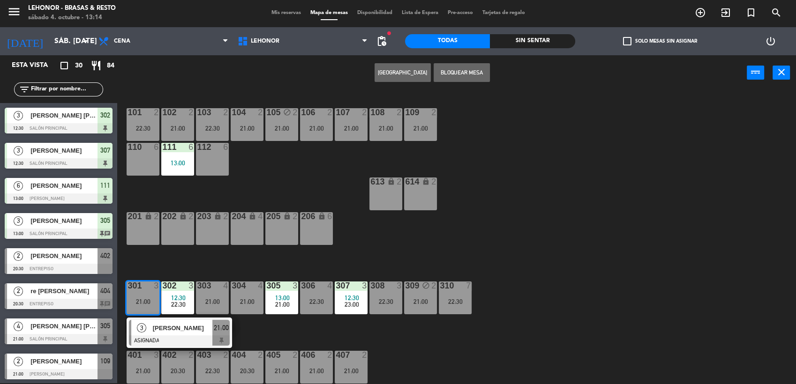
click at [174, 340] on div at bounding box center [179, 340] width 101 height 10
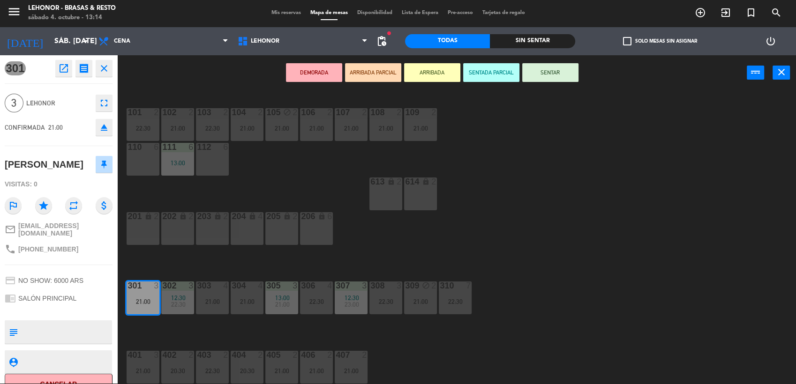
click at [415, 247] on div "101 2 22:30 102 2 21:00 103 2 22:30 104 2 21:00 105 block 2 21:00 106 2 21:00 1…" at bounding box center [460, 238] width 670 height 293
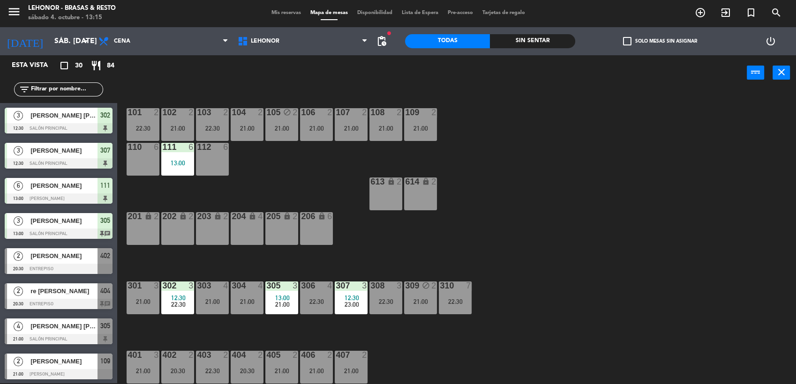
click at [143, 295] on div "301 3 21:00" at bounding box center [143, 298] width 33 height 33
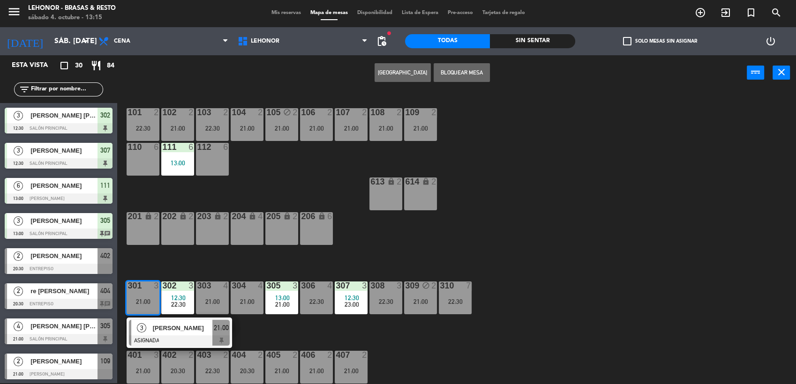
click at [290, 268] on div "101 2 22:30 102 2 21:00 103 2 22:30 104 2 21:00 105 block 2 21:00 106 2 21:00 1…" at bounding box center [460, 238] width 670 height 293
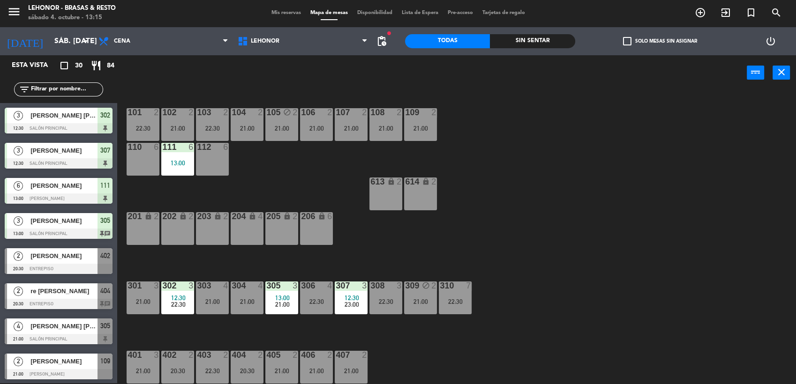
click at [388, 302] on div "22:30" at bounding box center [385, 301] width 33 height 7
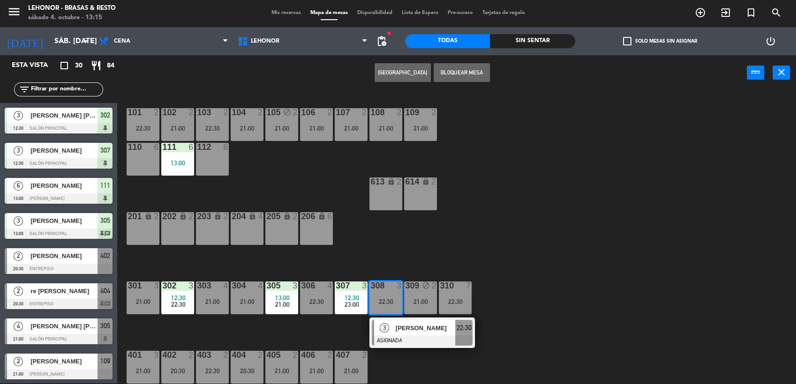
click at [135, 307] on div "301 3 21:00" at bounding box center [143, 298] width 33 height 33
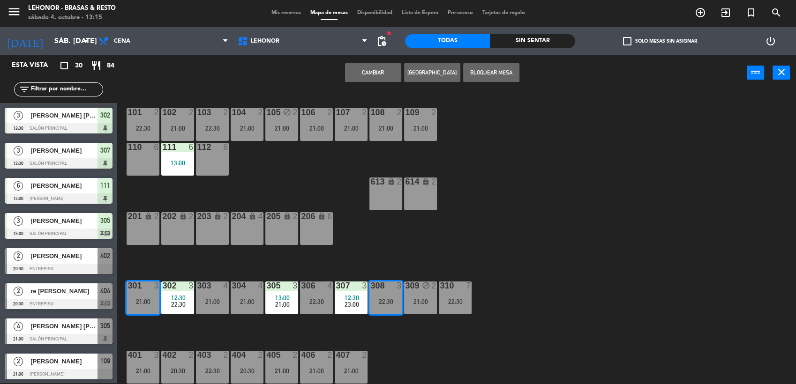
click at [386, 69] on button "Cambiar" at bounding box center [373, 72] width 56 height 19
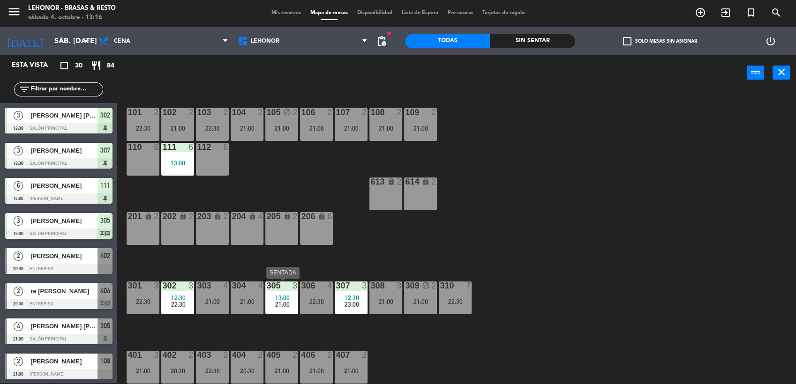
click at [290, 313] on div "305 3 13:00 21:00" at bounding box center [281, 298] width 33 height 33
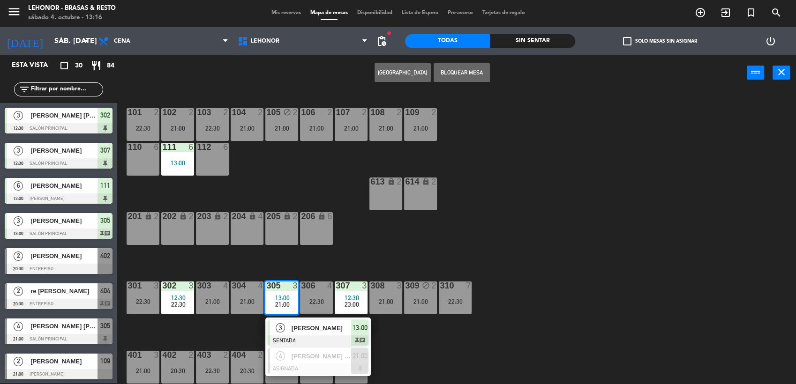
click at [346, 250] on div "101 2 22:30 102 2 21:00 103 2 22:30 104 2 21:00 105 block 2 21:00 106 2 21:00 1…" at bounding box center [460, 238] width 670 height 293
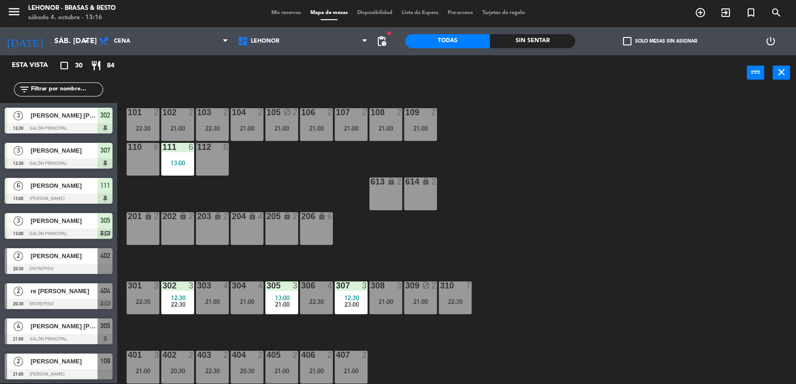
click at [181, 299] on span "12:30" at bounding box center [178, 297] width 15 height 7
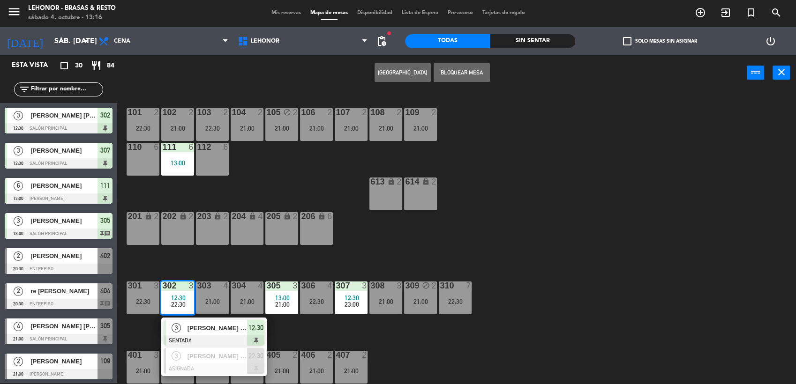
click at [134, 303] on div "22:30" at bounding box center [143, 301] width 33 height 7
click at [390, 78] on button "Cambiar" at bounding box center [373, 72] width 56 height 19
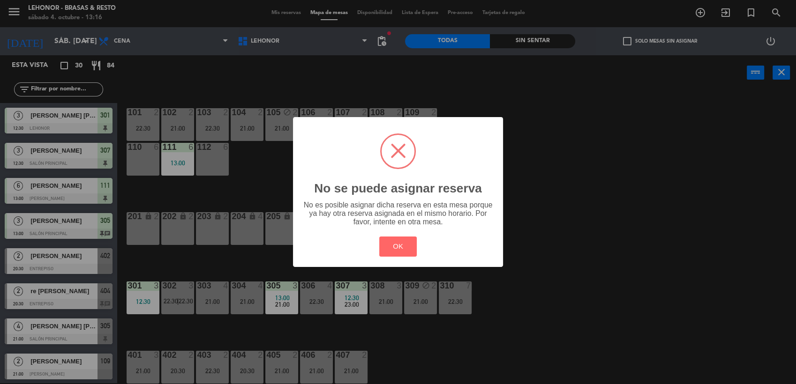
click at [417, 239] on div "OK Cancel" at bounding box center [398, 247] width 42 height 24
click at [409, 242] on button "OK" at bounding box center [398, 247] width 38 height 20
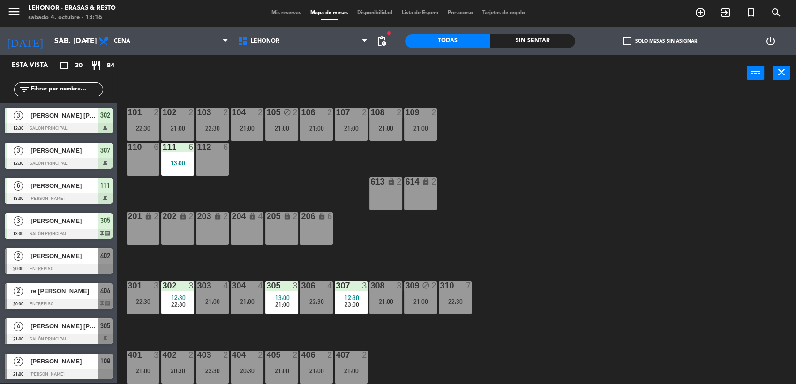
click at [196, 298] on div "21:00" at bounding box center [212, 301] width 33 height 7
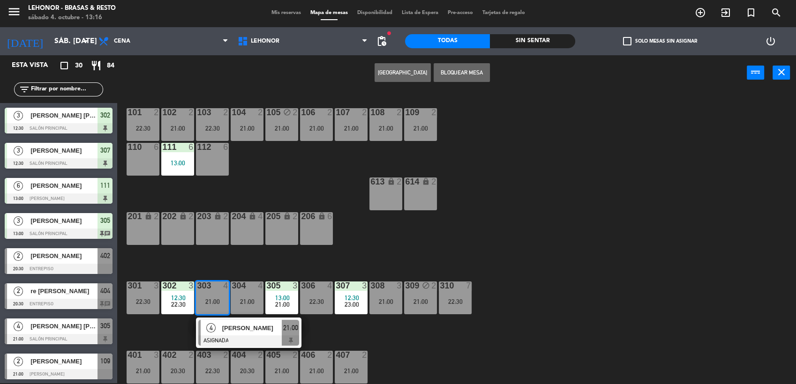
click at [194, 267] on div "101 2 22:30 102 2 21:00 103 2 22:30 104 2 21:00 105 block 2 21:00 106 2 21:00 1…" at bounding box center [460, 238] width 670 height 293
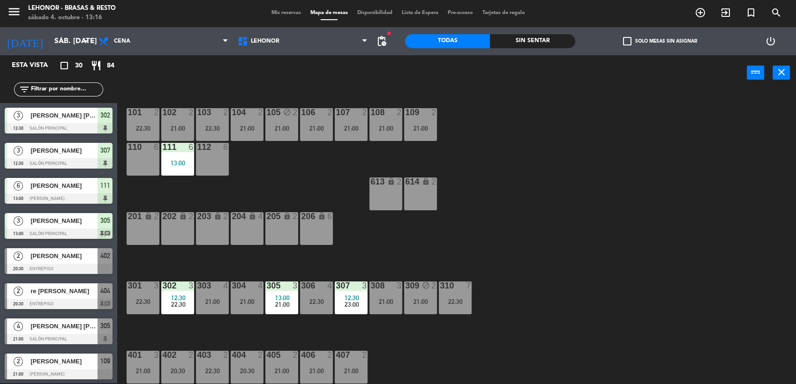
click at [184, 290] on div "302 3" at bounding box center [177, 286] width 33 height 9
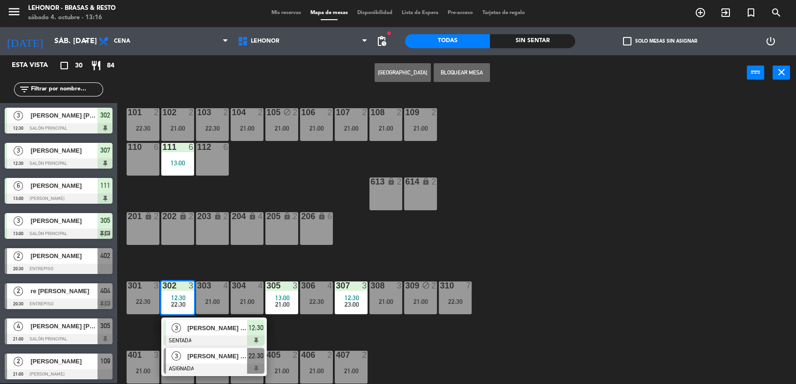
click at [202, 360] on span "[PERSON_NAME] [PERSON_NAME]" at bounding box center [217, 356] width 60 height 10
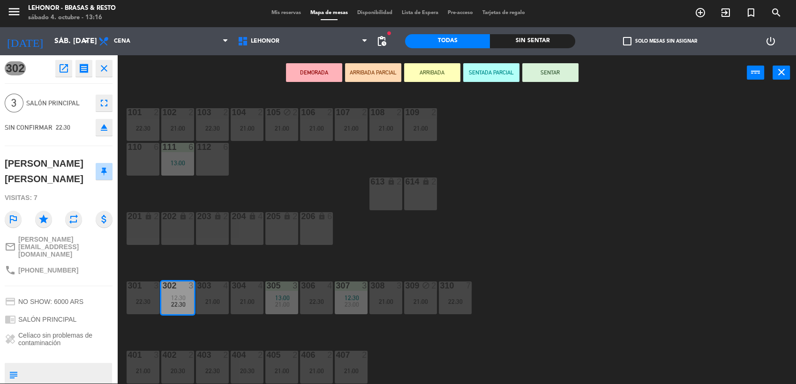
click at [149, 305] on div "301 3 22:30" at bounding box center [143, 298] width 33 height 33
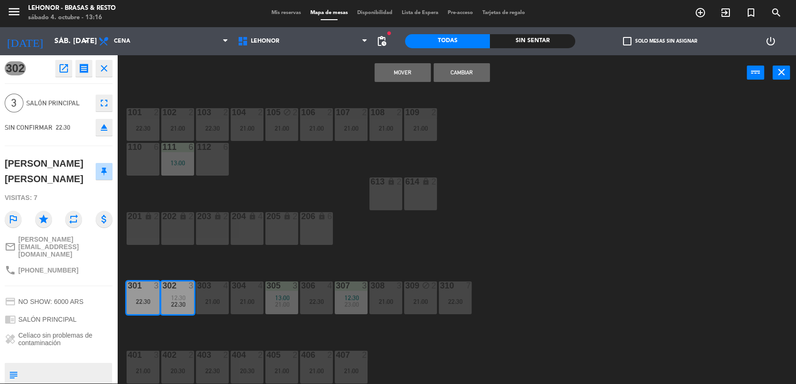
click at [467, 73] on button "Cambiar" at bounding box center [461, 72] width 56 height 19
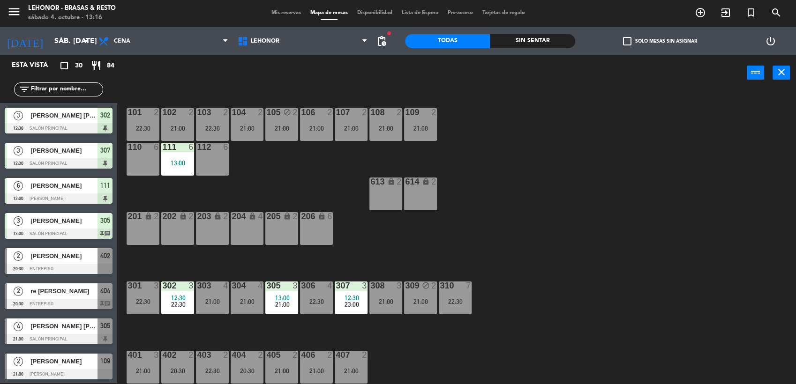
scroll to position [232, 0]
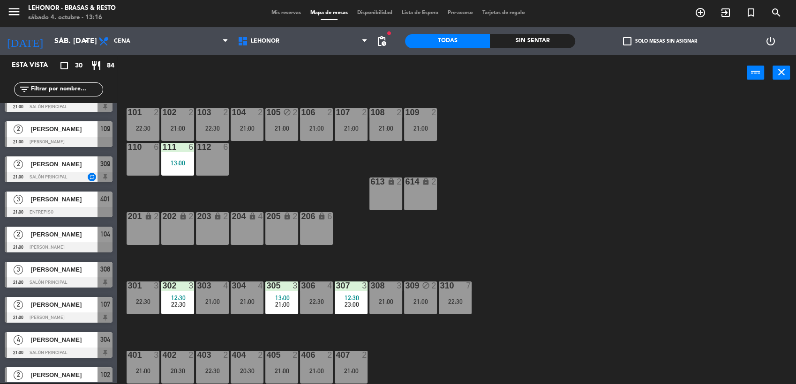
click at [191, 298] on div "12:30" at bounding box center [177, 298] width 33 height 7
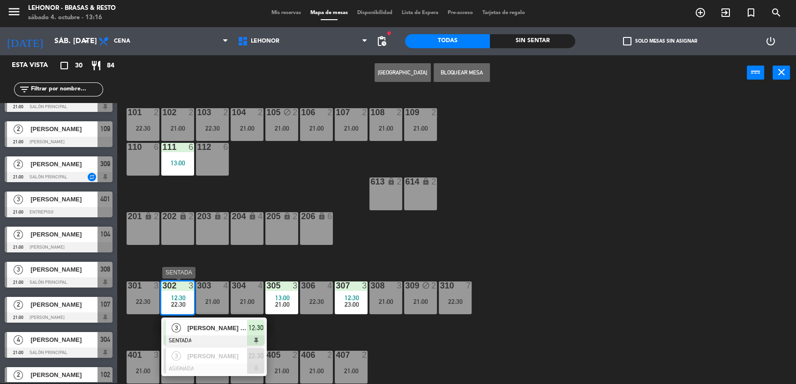
click at [207, 369] on div at bounding box center [214, 369] width 101 height 10
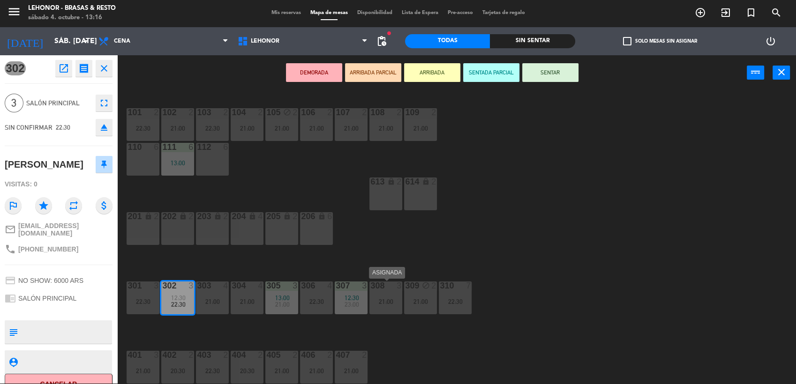
click at [388, 298] on div "21:00" at bounding box center [385, 301] width 33 height 7
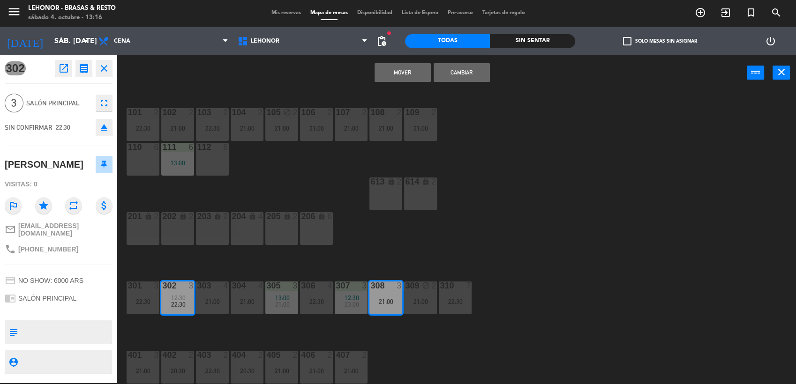
click at [465, 64] on button "Cambiar" at bounding box center [461, 72] width 56 height 19
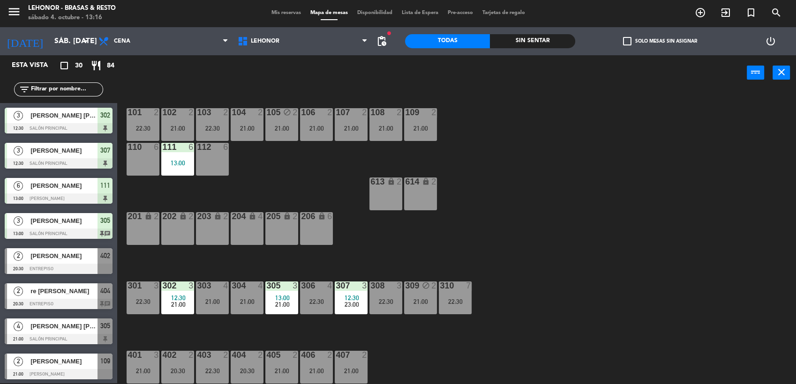
scroll to position [127, 0]
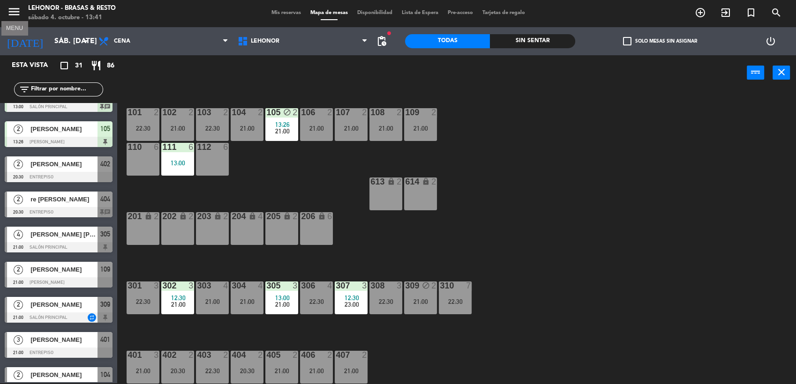
click at [7, 15] on icon "menu" at bounding box center [14, 12] width 14 height 14
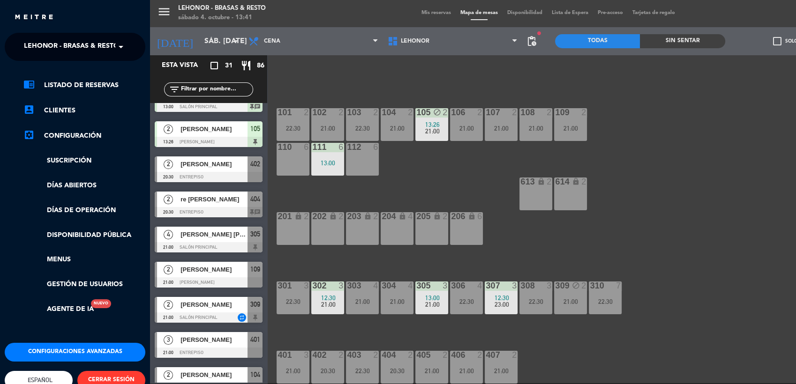
click at [55, 37] on span "Lehonor - Brasas & Resto" at bounding box center [71, 47] width 95 height 20
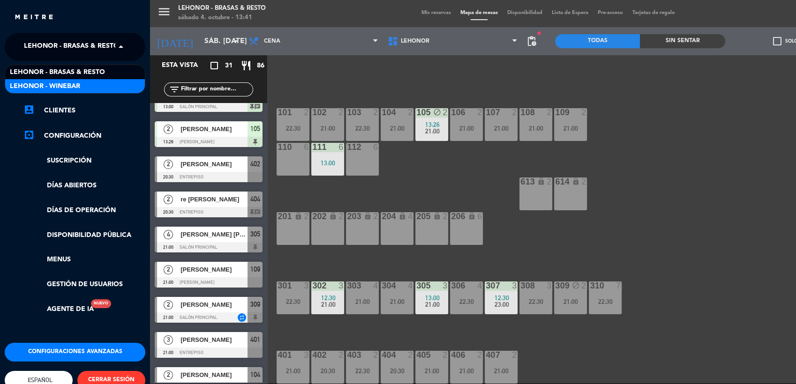
click at [72, 90] on span "Lehonor - Winebar" at bounding box center [45, 86] width 70 height 11
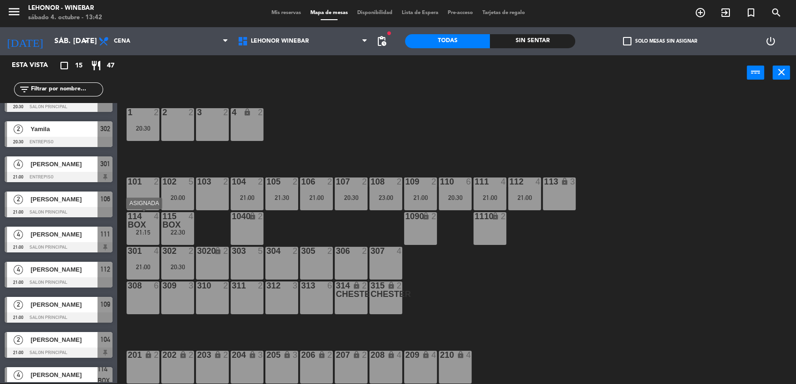
click at [149, 242] on div "114 BOX 4 21:15" at bounding box center [143, 228] width 33 height 33
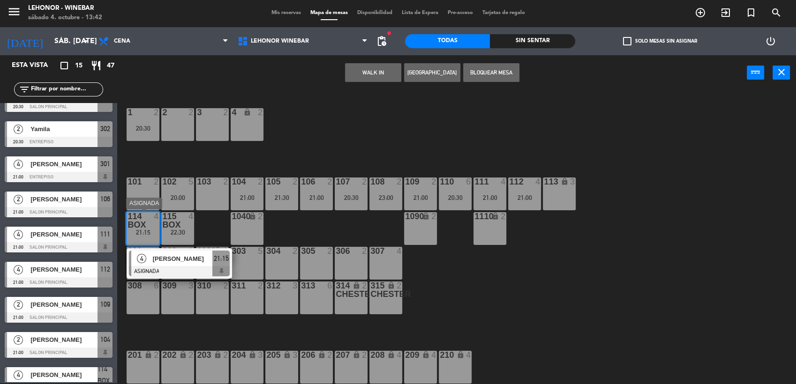
click at [196, 261] on span "[PERSON_NAME]" at bounding box center [183, 259] width 60 height 10
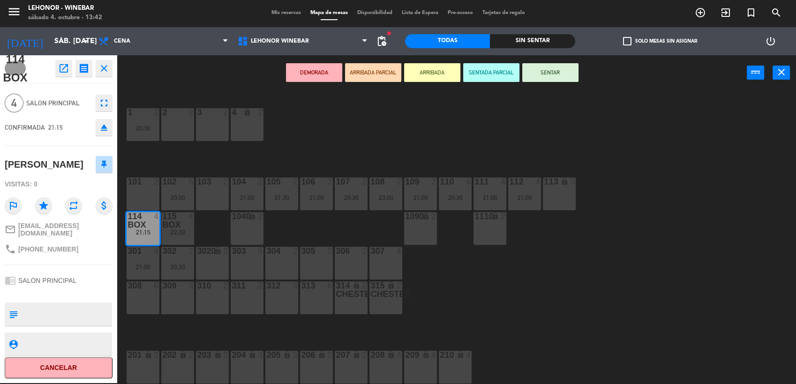
click at [293, 173] on div "1 2 20:30 2 2 3 2 4 lock 2 102 5 20:00 104 2 21:00 106 2 21:00 107 2 20:30 109 …" at bounding box center [460, 238] width 670 height 293
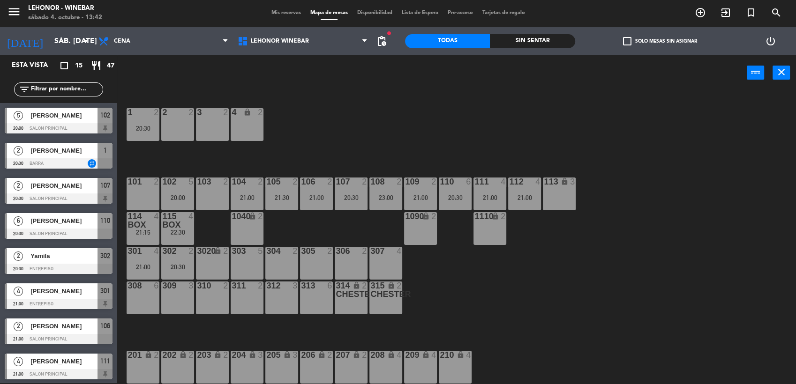
scroll to position [48, 0]
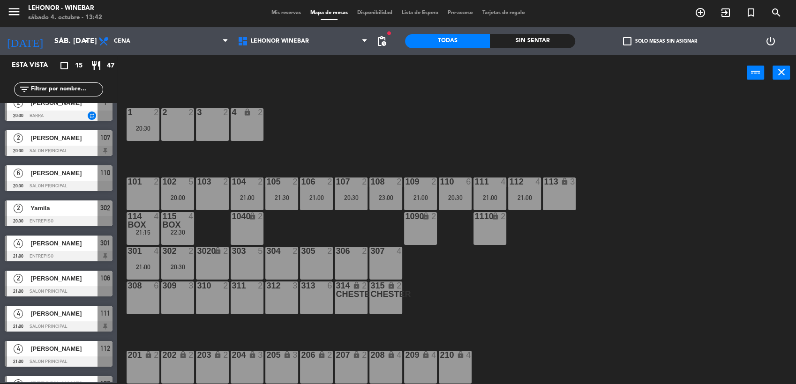
click at [184, 232] on div "22:30" at bounding box center [177, 232] width 33 height 7
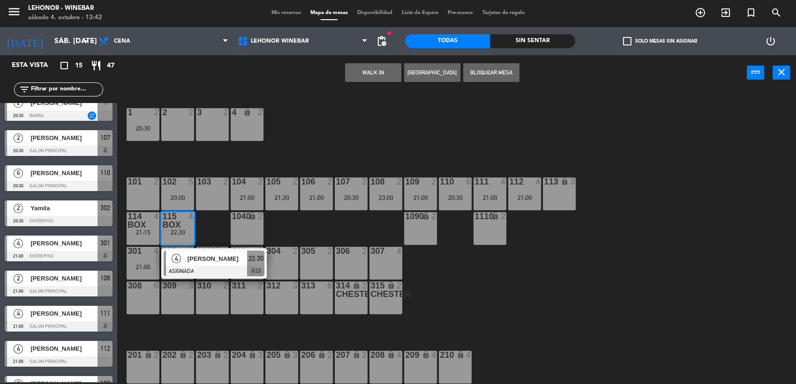
click at [201, 254] on span "[PERSON_NAME]" at bounding box center [217, 259] width 60 height 10
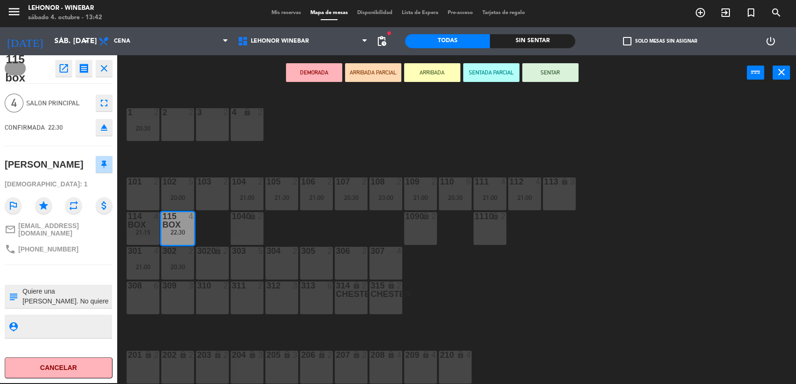
click at [95, 289] on textarea at bounding box center [66, 297] width 89 height 20
click at [300, 158] on div "1 2 20:30 2 2 3 2 4 lock 2 102 5 20:00 104 2 21:00 106 2 21:00 107 2 20:30 109 …" at bounding box center [460, 238] width 670 height 293
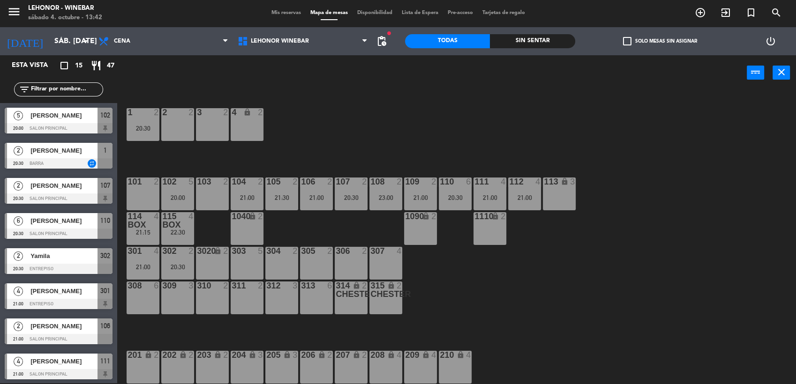
scroll to position [118, 0]
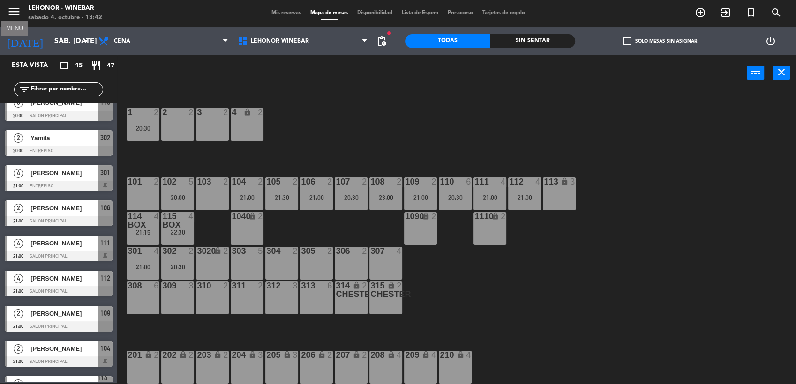
click at [7, 10] on icon "menu" at bounding box center [14, 12] width 14 height 14
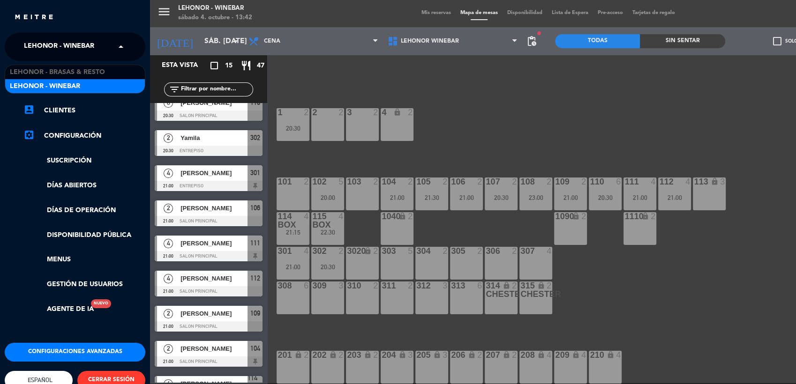
click at [89, 47] on span "Lehonor - Winebar" at bounding box center [59, 47] width 70 height 20
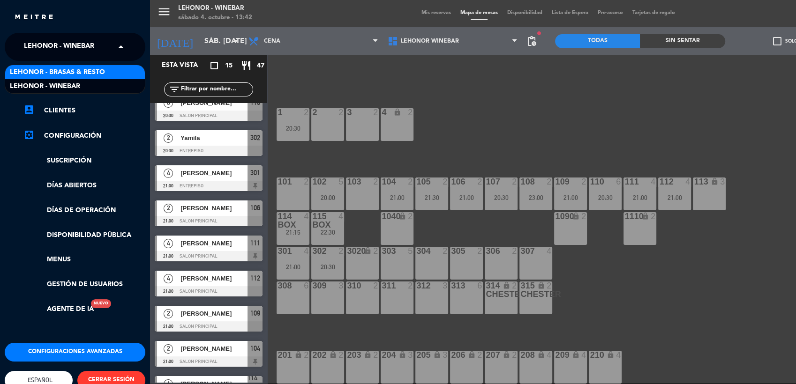
click at [91, 69] on span "Lehonor - Brasas & Resto" at bounding box center [57, 72] width 95 height 11
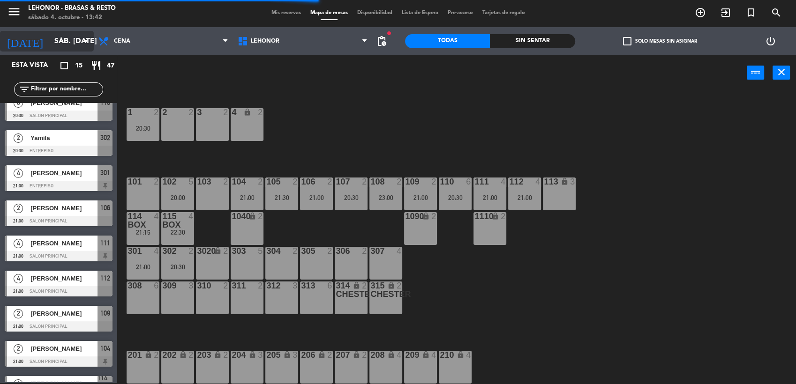
click at [74, 36] on input "sáb. [DATE]" at bounding box center [99, 41] width 99 height 18
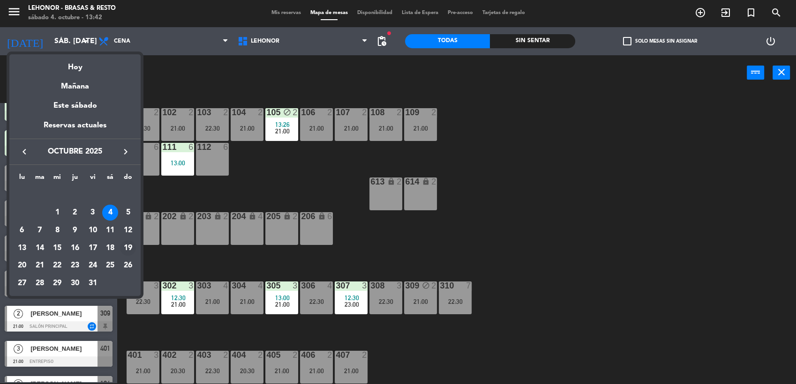
click at [129, 249] on div "19" at bounding box center [128, 248] width 16 height 16
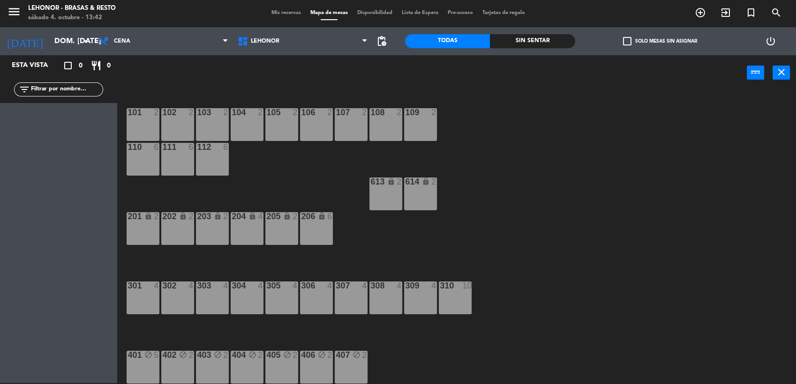
scroll to position [0, 0]
click at [172, 49] on span "Cena" at bounding box center [163, 41] width 139 height 21
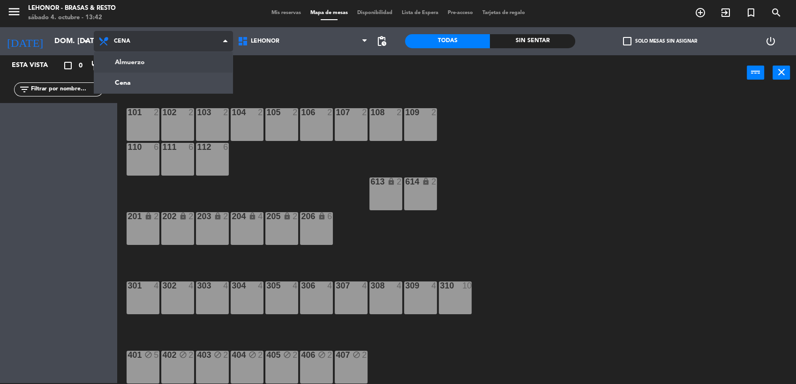
click at [165, 63] on ng-component "menu Lehonor - Brasas & Resto sábado 4. octubre - 13:42 Mis reservas Mapa de me…" at bounding box center [398, 192] width 796 height 386
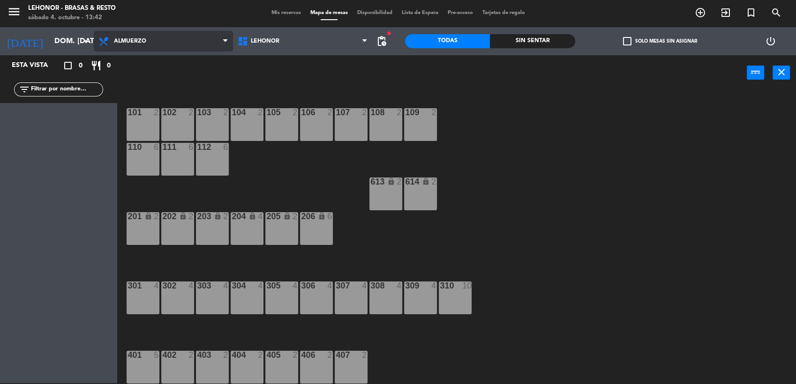
click at [134, 38] on span "Almuerzo" at bounding box center [130, 41] width 32 height 7
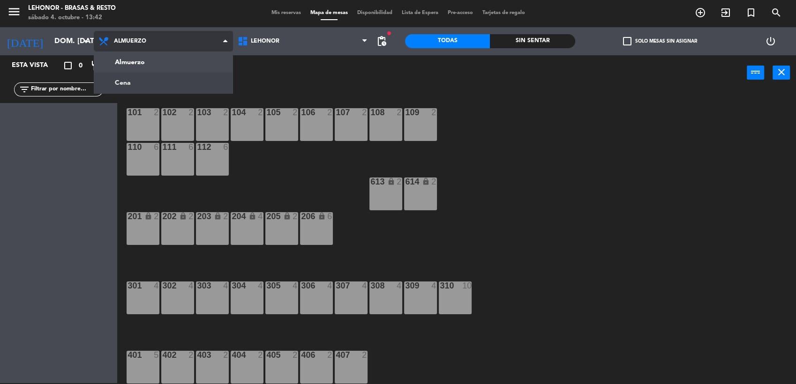
click at [136, 81] on ng-component "menu Lehonor - Brasas & Resto sábado 4. octubre - 13:42 Mis reservas Mapa de me…" at bounding box center [398, 192] width 796 height 386
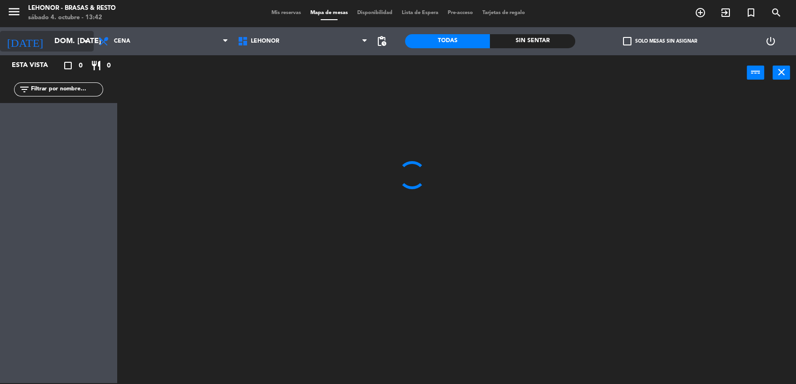
click at [79, 40] on input "dom. [DATE]" at bounding box center [99, 41] width 99 height 18
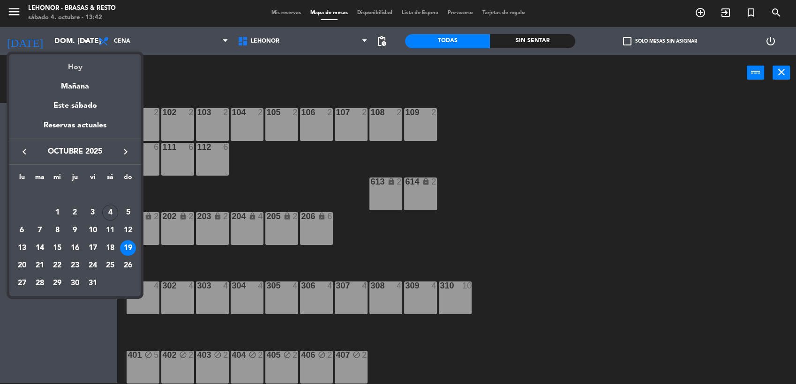
click at [80, 68] on div "Hoy" at bounding box center [74, 63] width 131 height 19
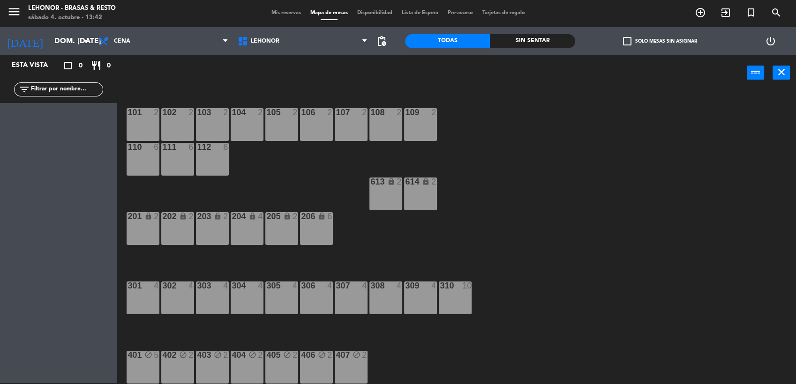
type input "sáb. [DATE]"
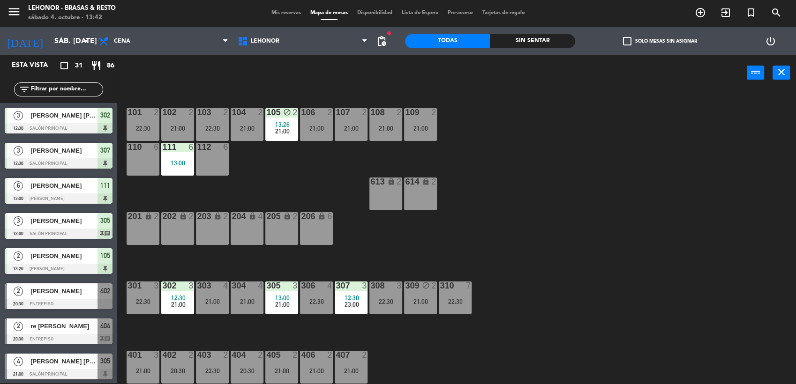
click at [532, 41] on div "Sin sentar" at bounding box center [532, 41] width 85 height 14
